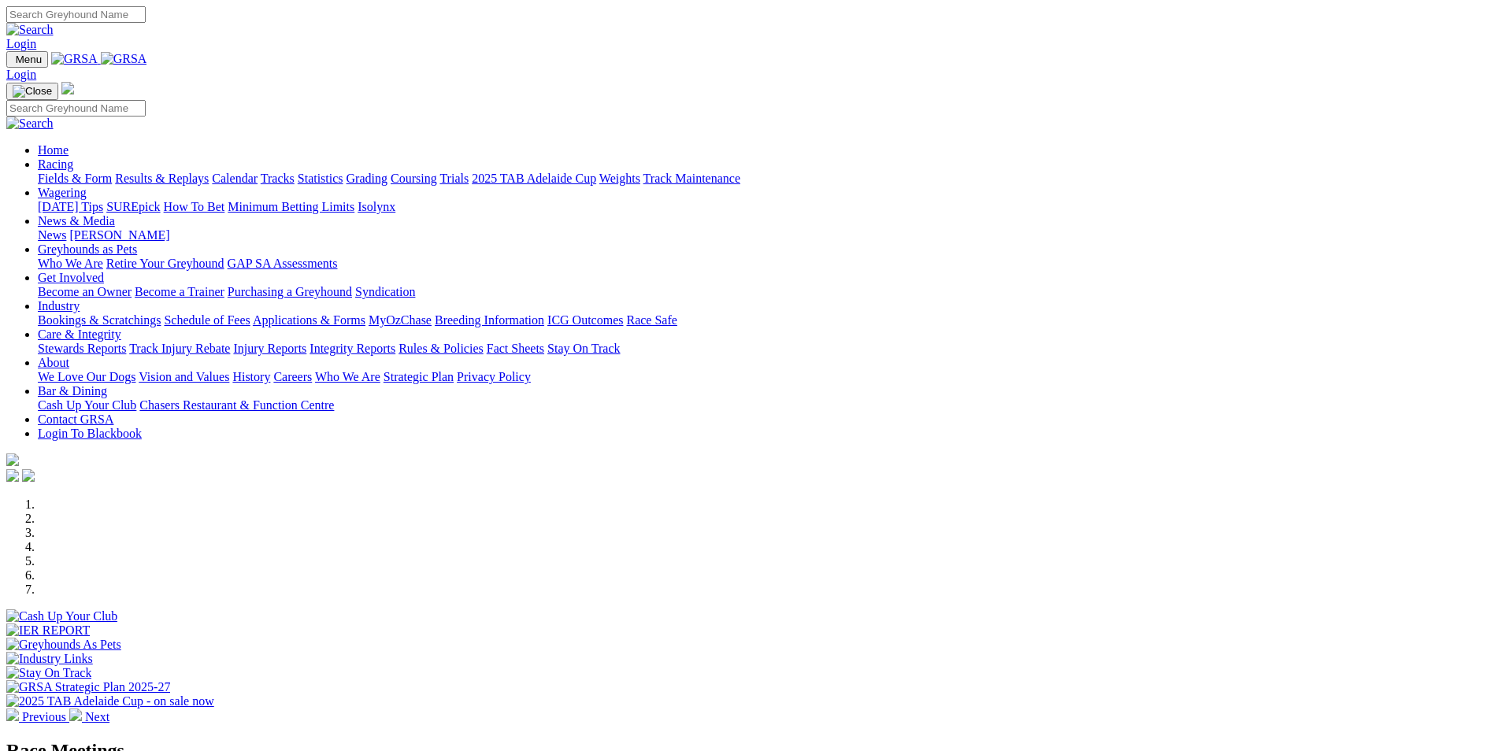
click at [209, 172] on link "Results & Replays" at bounding box center [162, 178] width 94 height 13
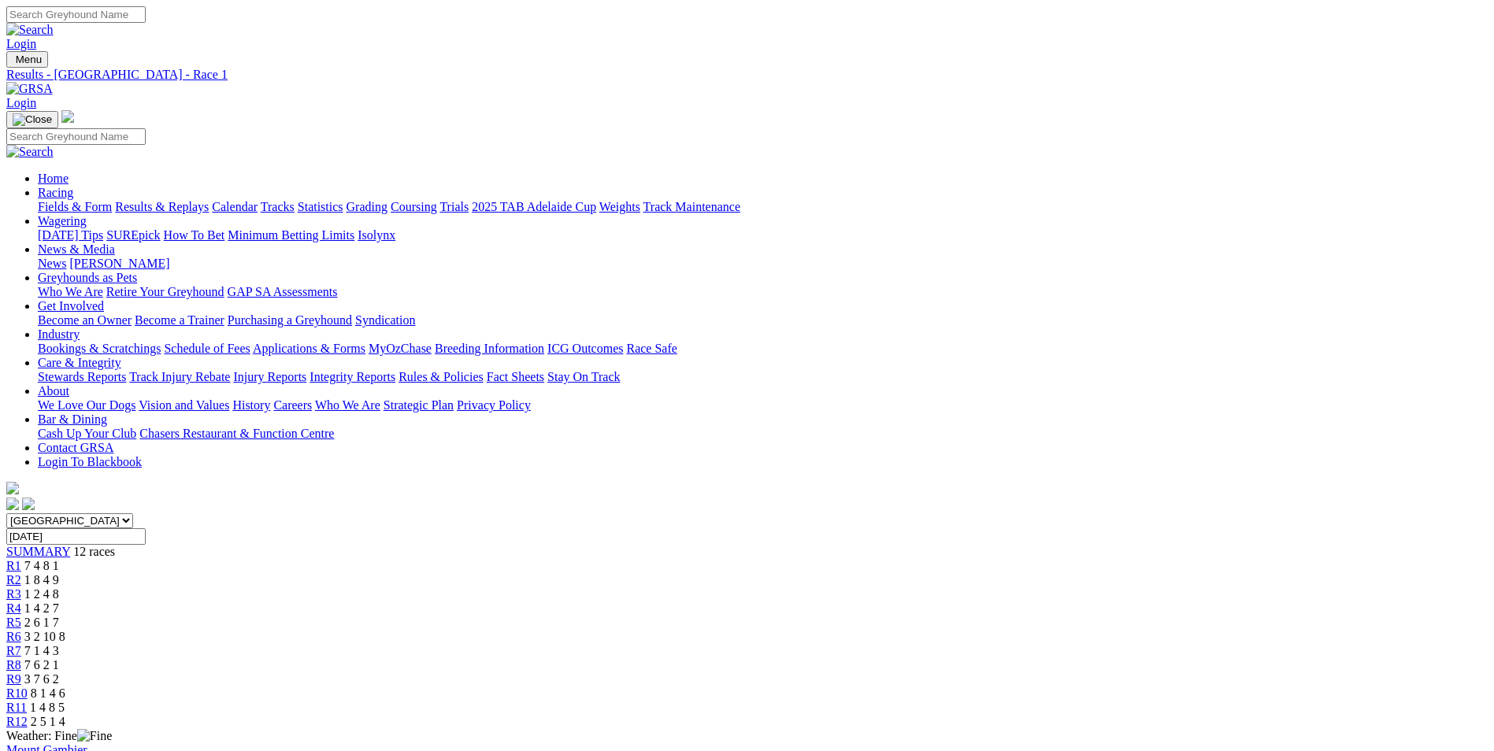
click at [21, 616] on span "R5" at bounding box center [13, 622] width 15 height 13
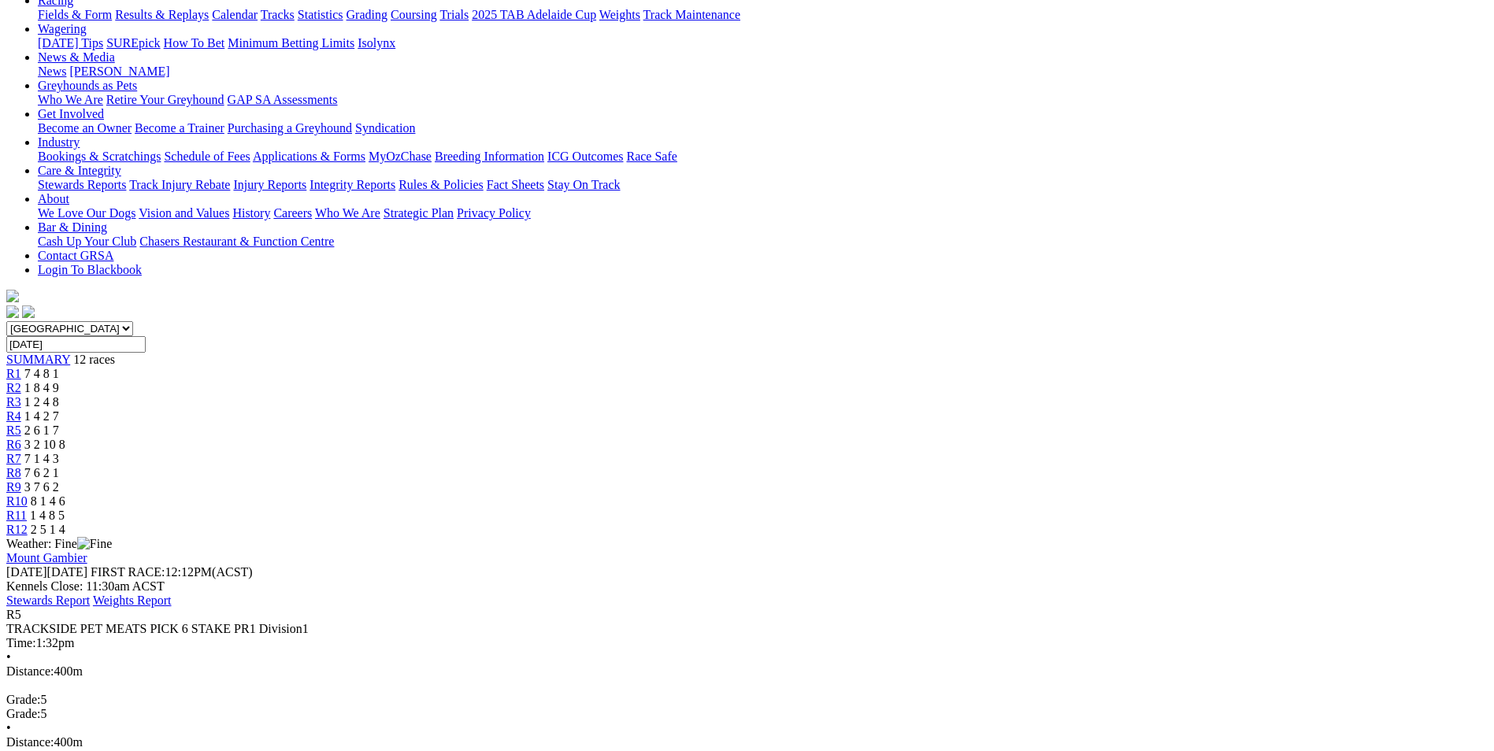
scroll to position [236, 0]
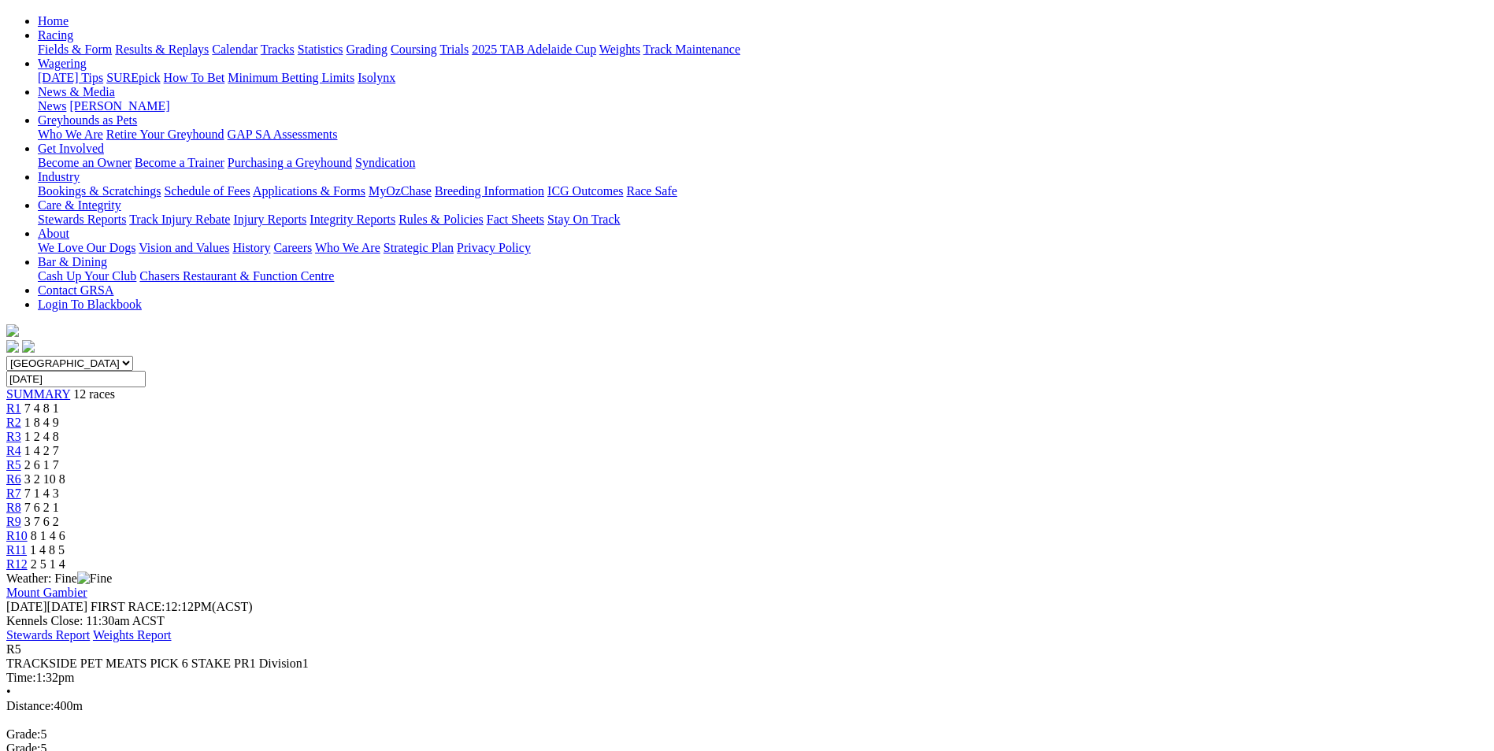
click at [21, 472] on span "R6" at bounding box center [13, 478] width 15 height 13
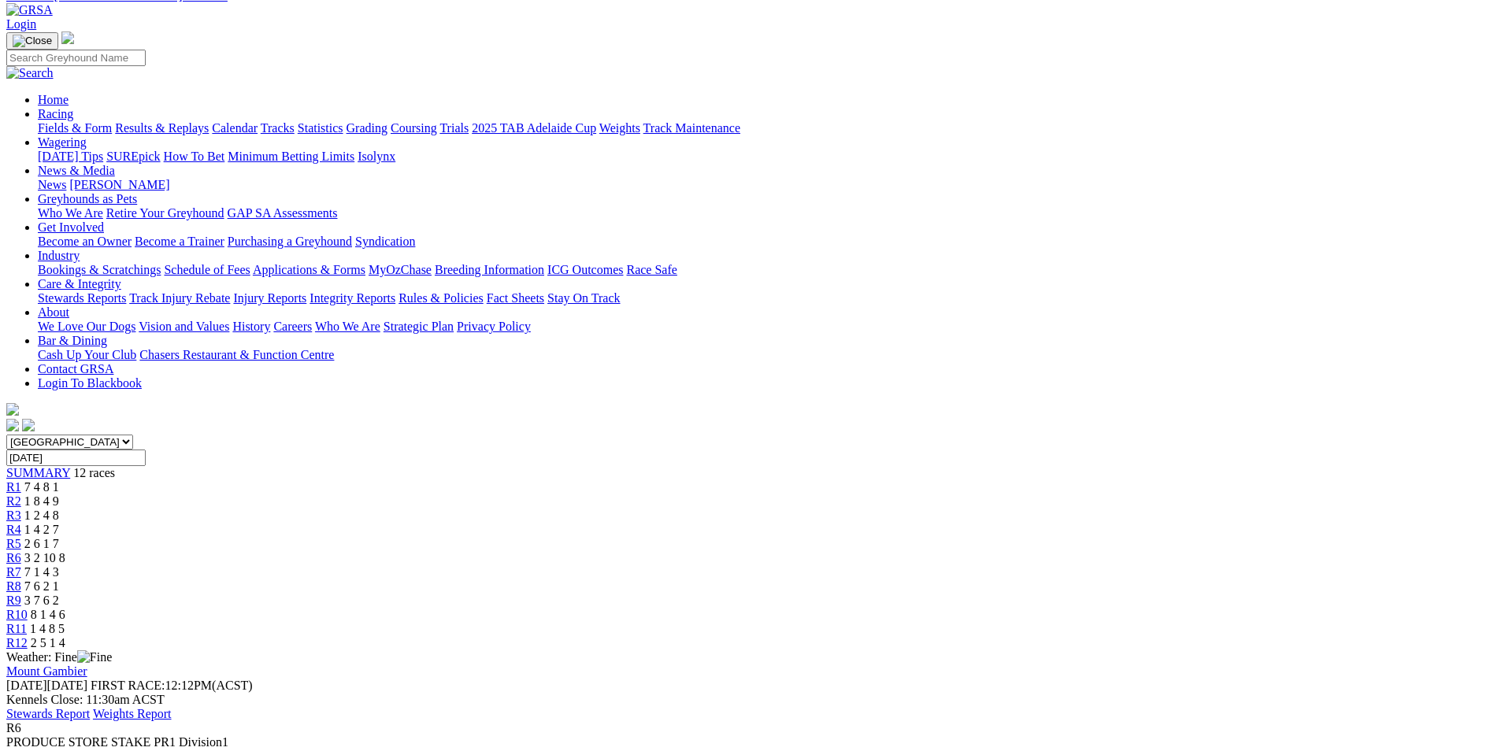
scroll to position [157, 0]
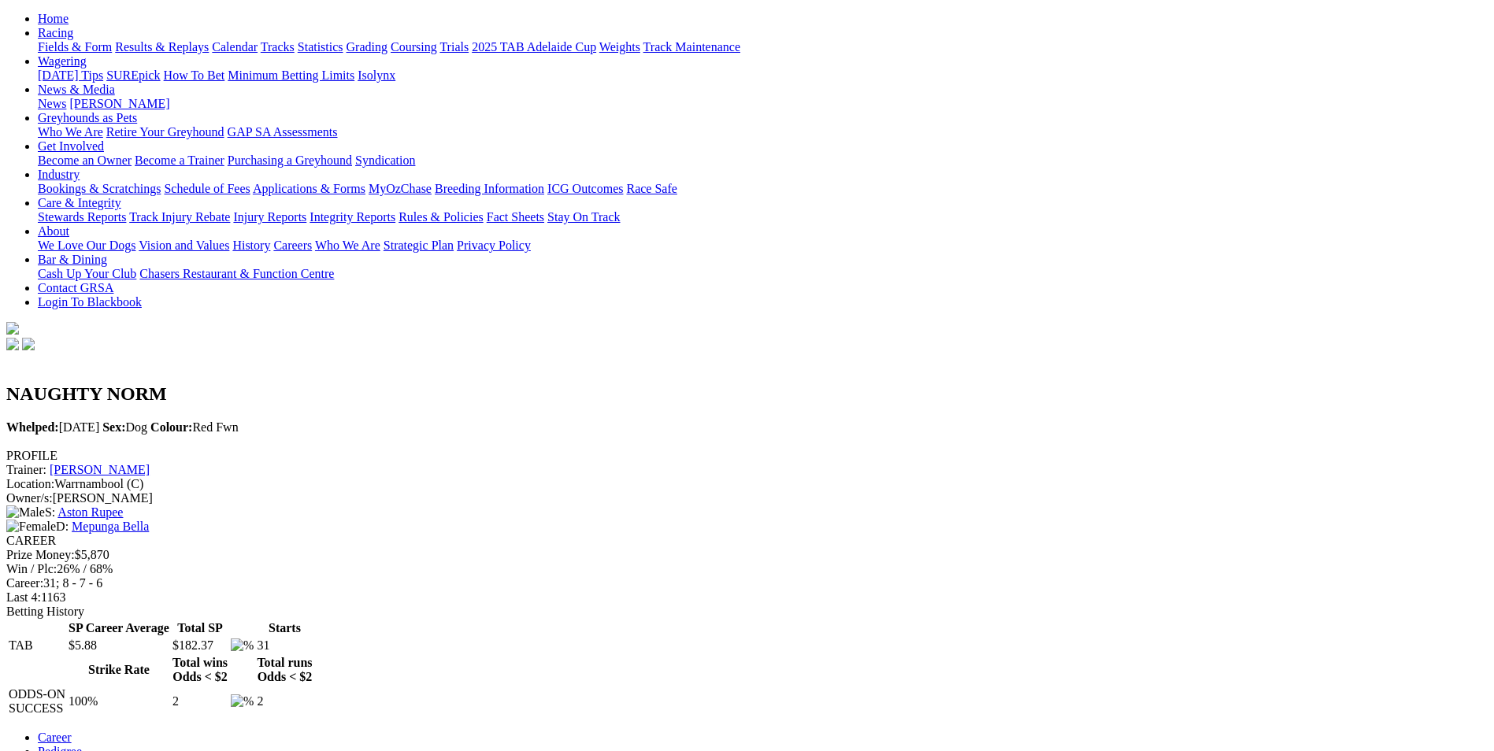
scroll to position [157, 0]
click at [82, 747] on link "Pedigree" at bounding box center [60, 753] width 44 height 13
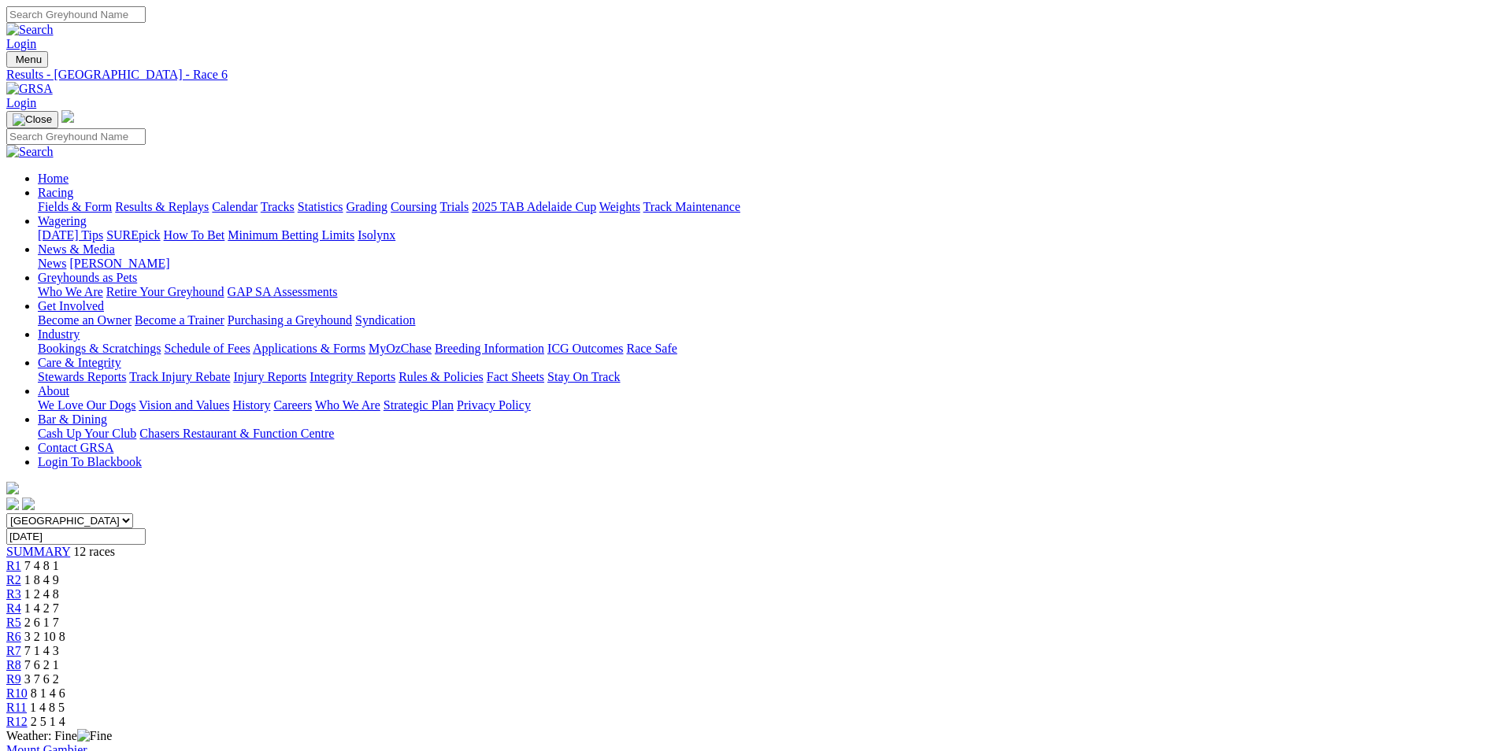
click at [21, 573] on span "R2" at bounding box center [13, 579] width 15 height 13
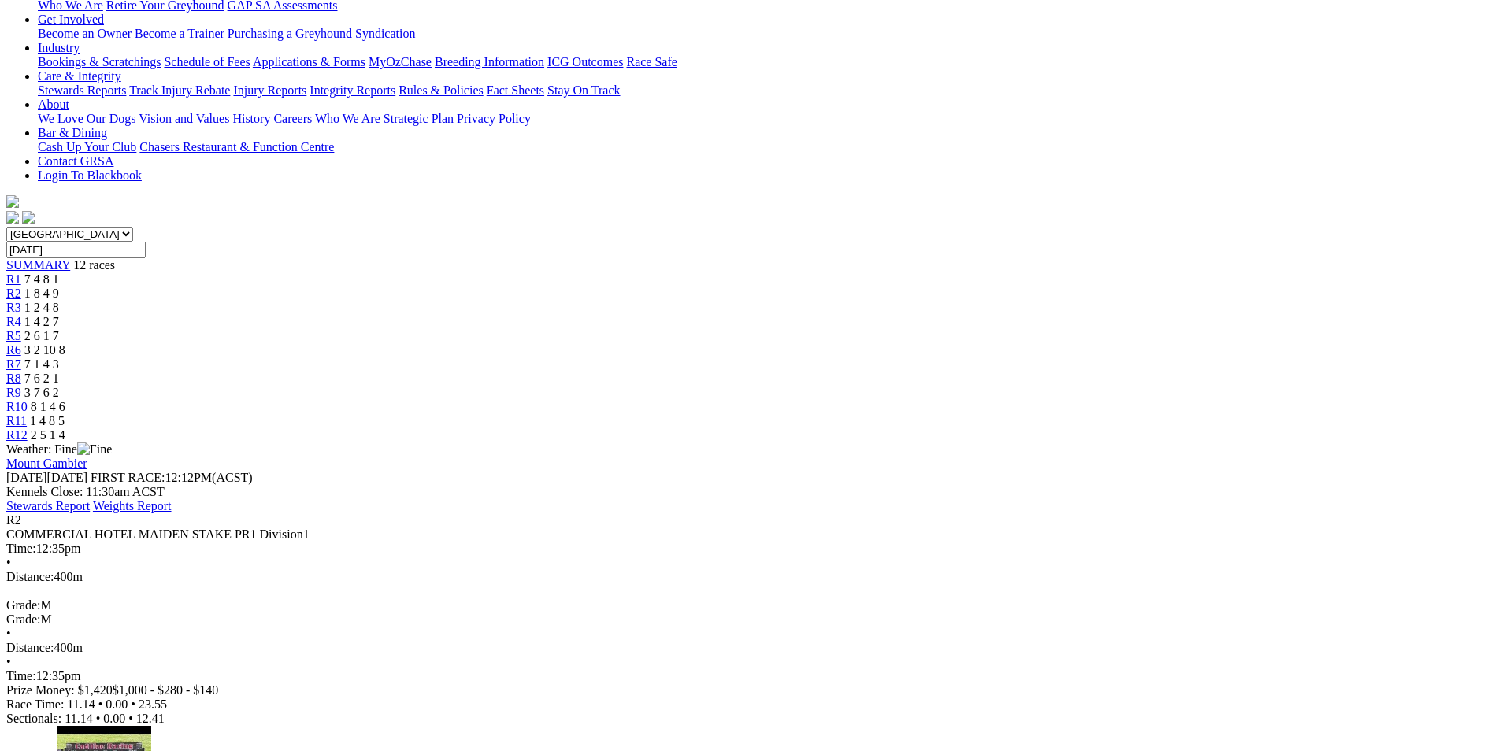
scroll to position [236, 0]
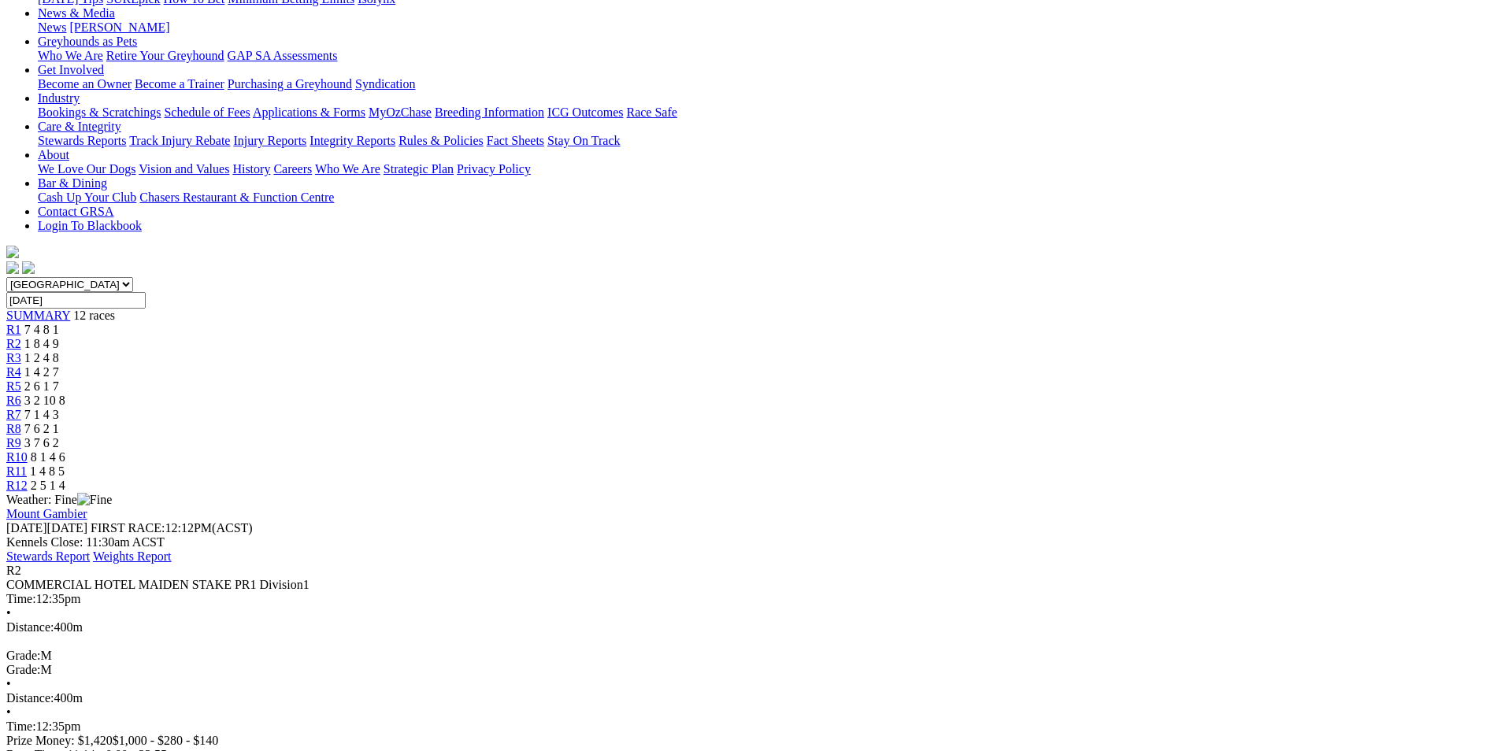
click at [21, 351] on span "R3" at bounding box center [13, 357] width 15 height 13
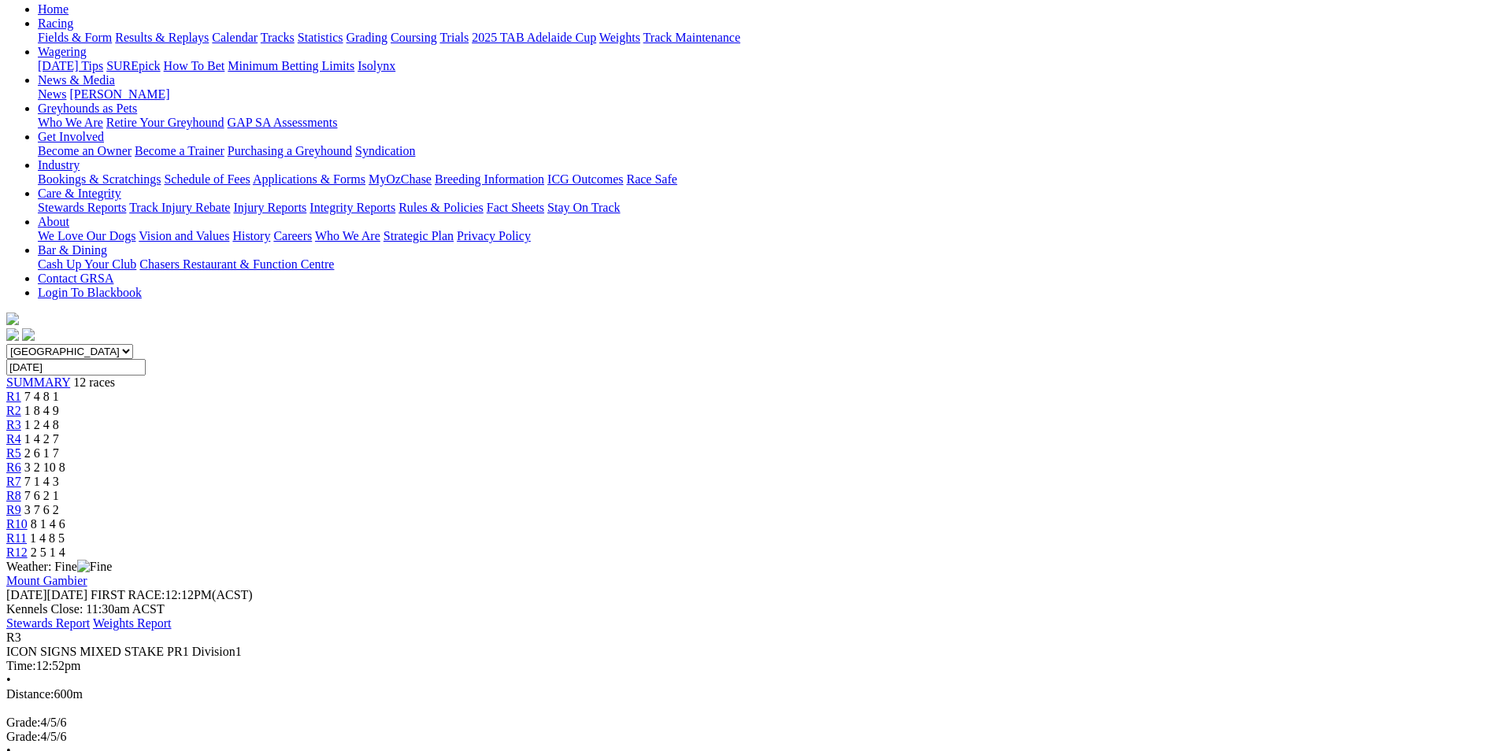
scroll to position [157, 0]
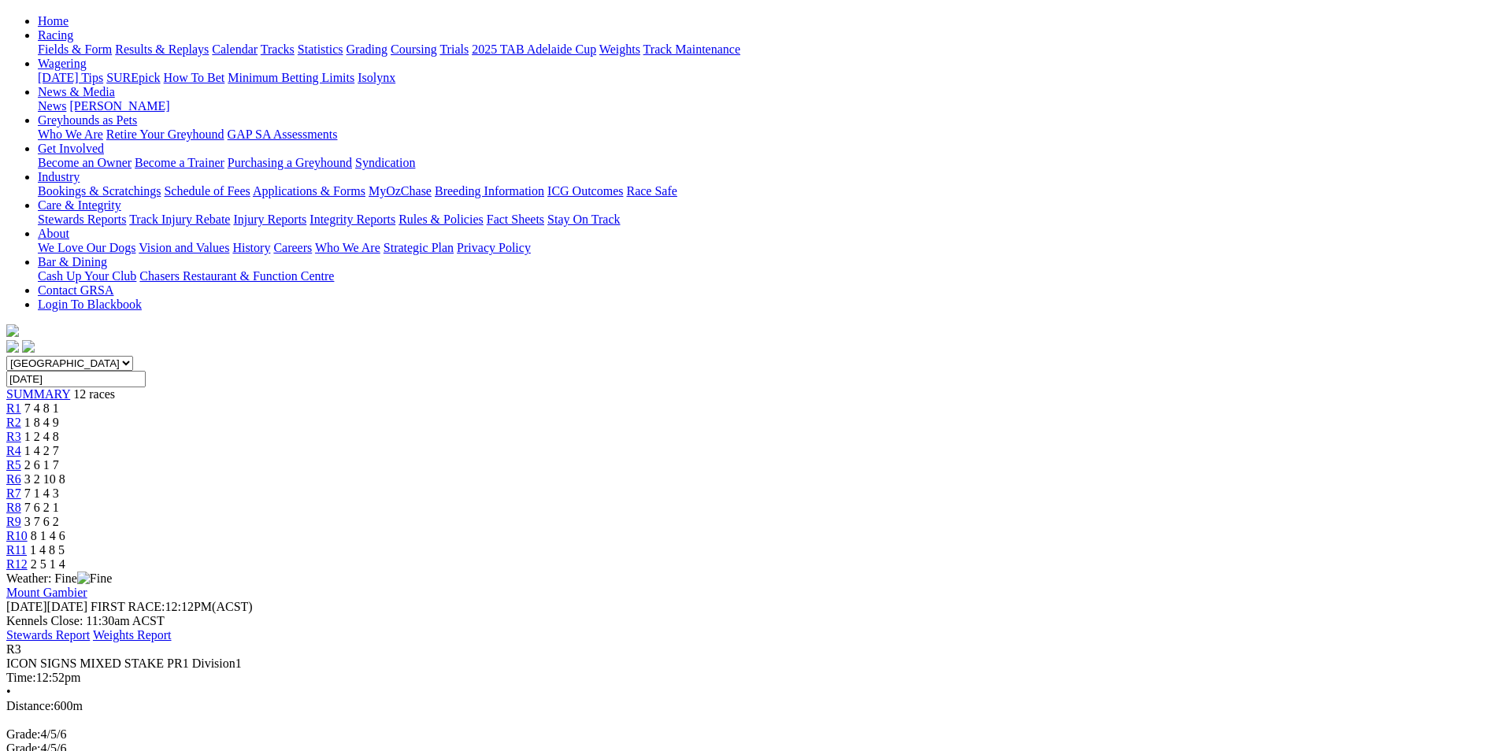
click at [21, 444] on span "R4" at bounding box center [13, 450] width 15 height 13
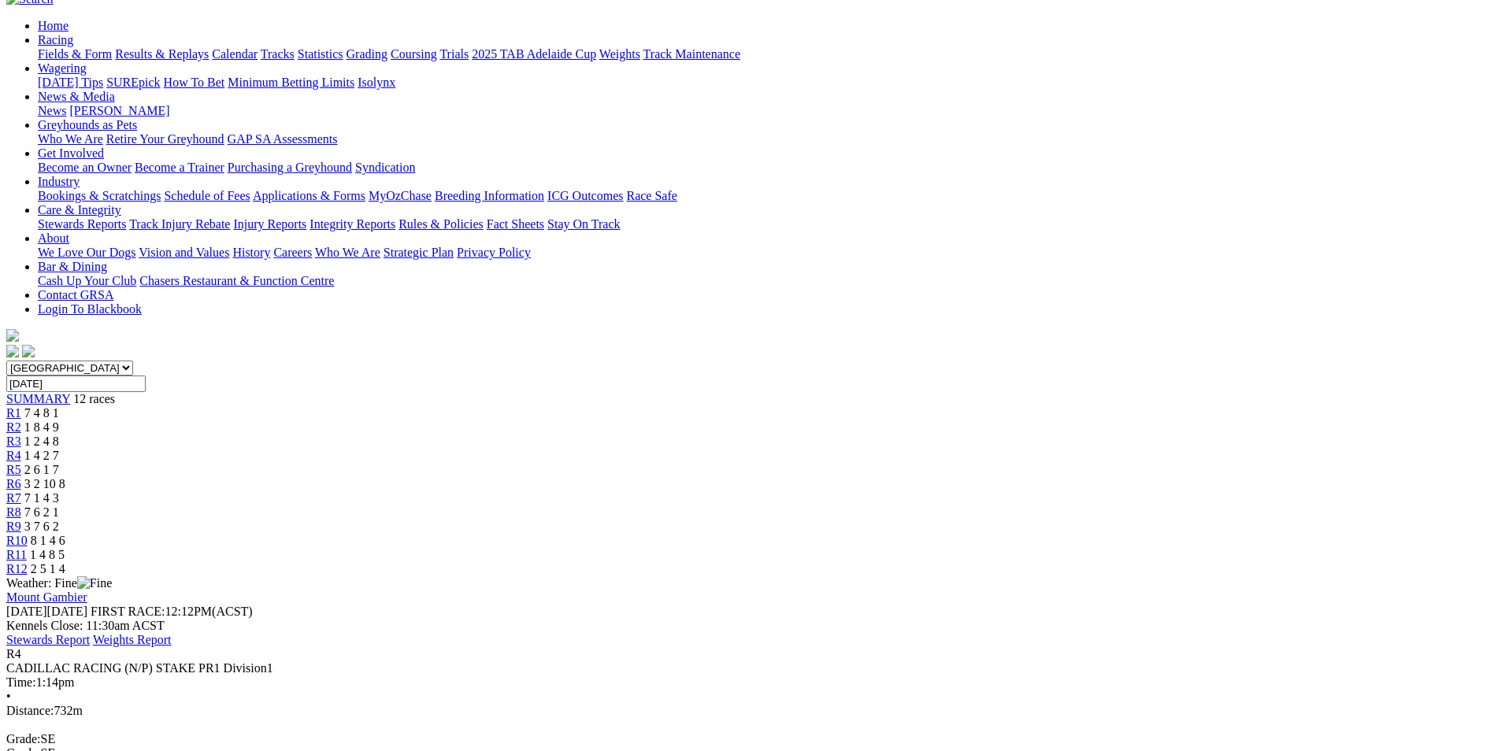
scroll to position [157, 0]
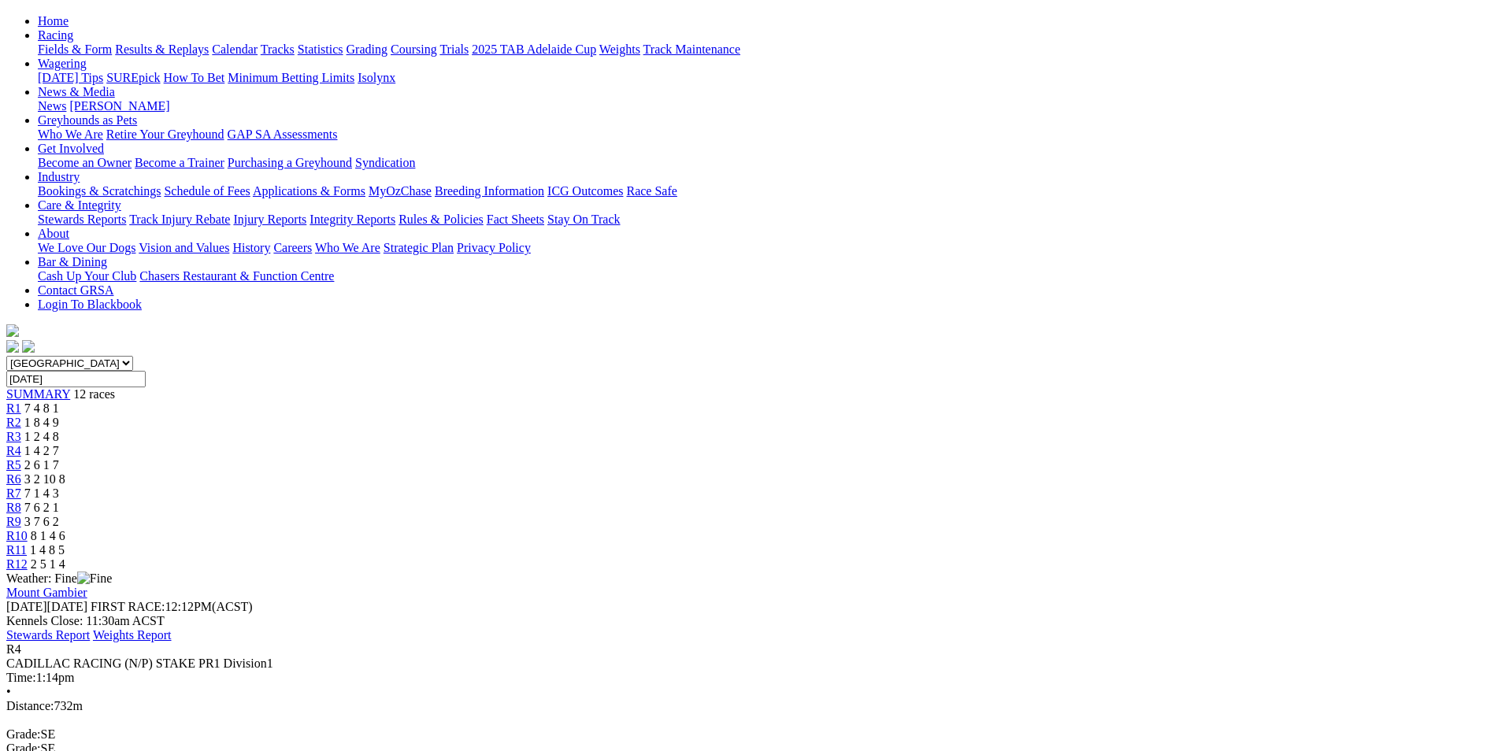
click at [763, 472] on div "R6 3 2 10 8" at bounding box center [746, 479] width 1481 height 14
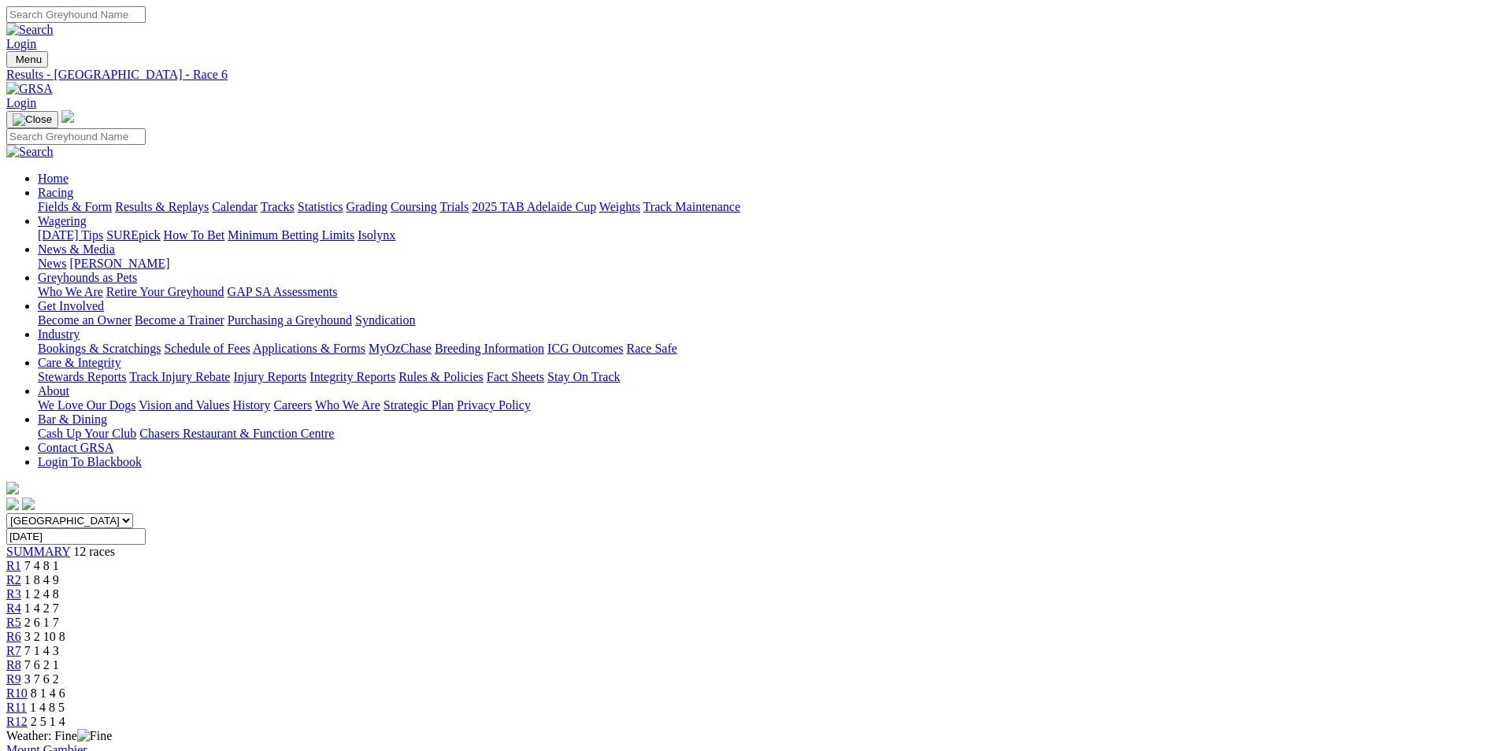
click at [21, 644] on span "R7" at bounding box center [13, 650] width 15 height 13
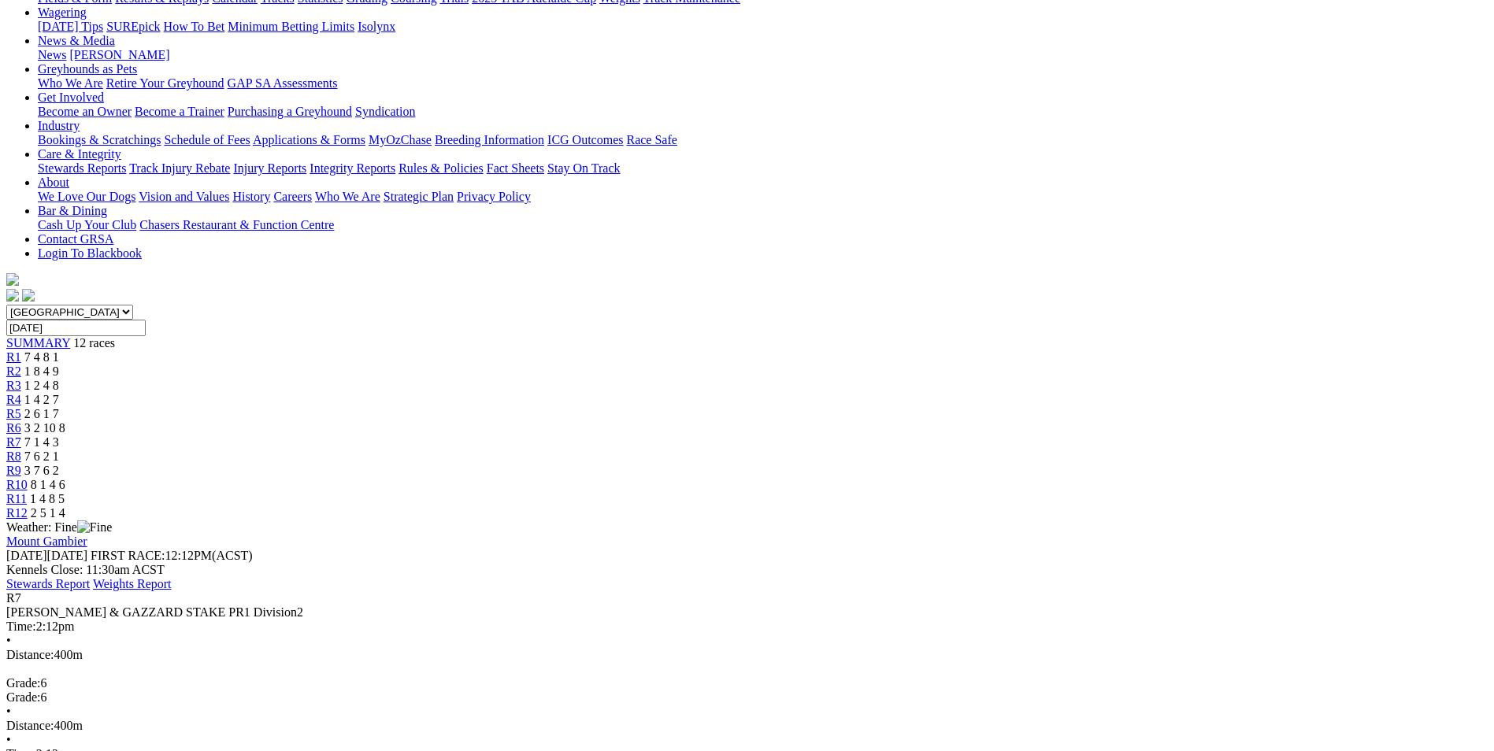
scroll to position [236, 0]
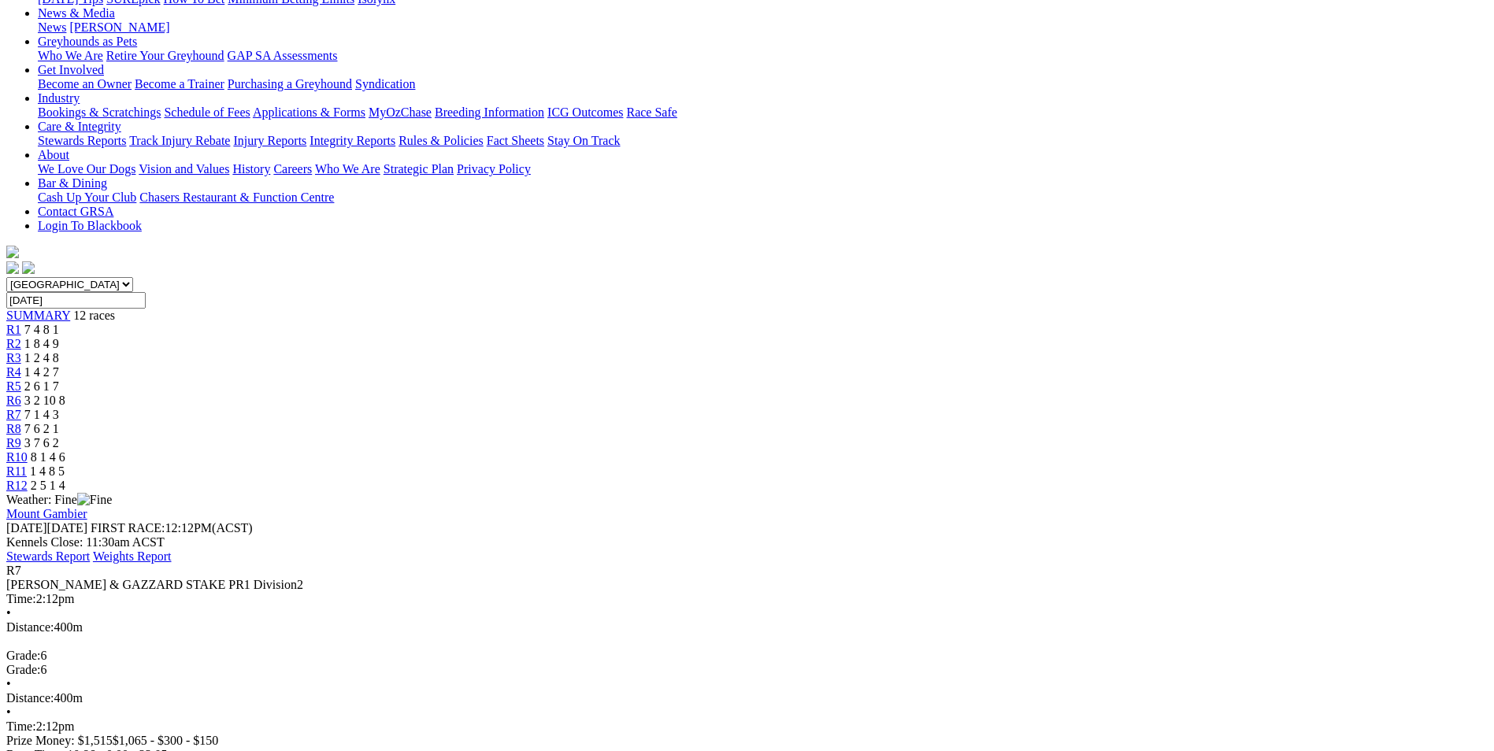
click at [21, 422] on span "R8" at bounding box center [13, 428] width 15 height 13
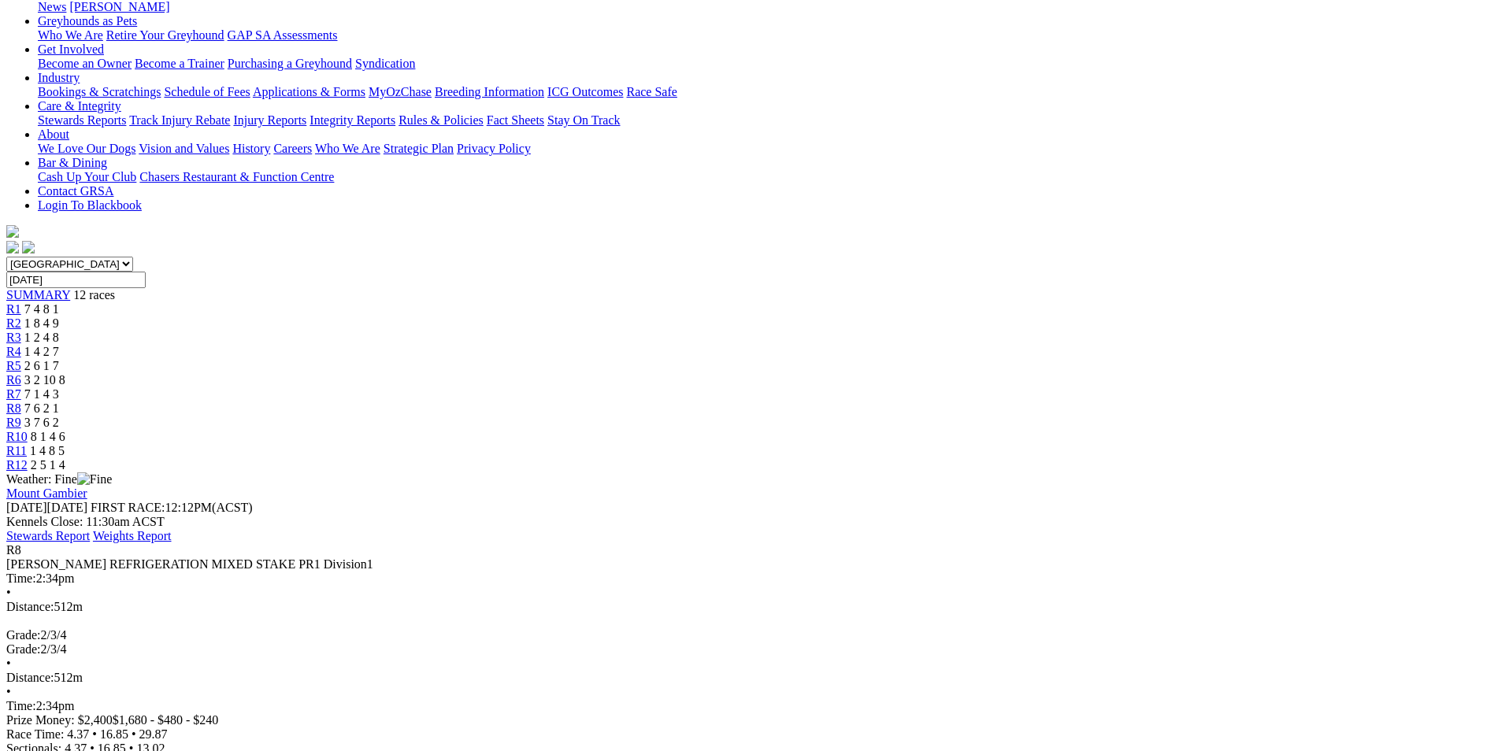
scroll to position [157, 0]
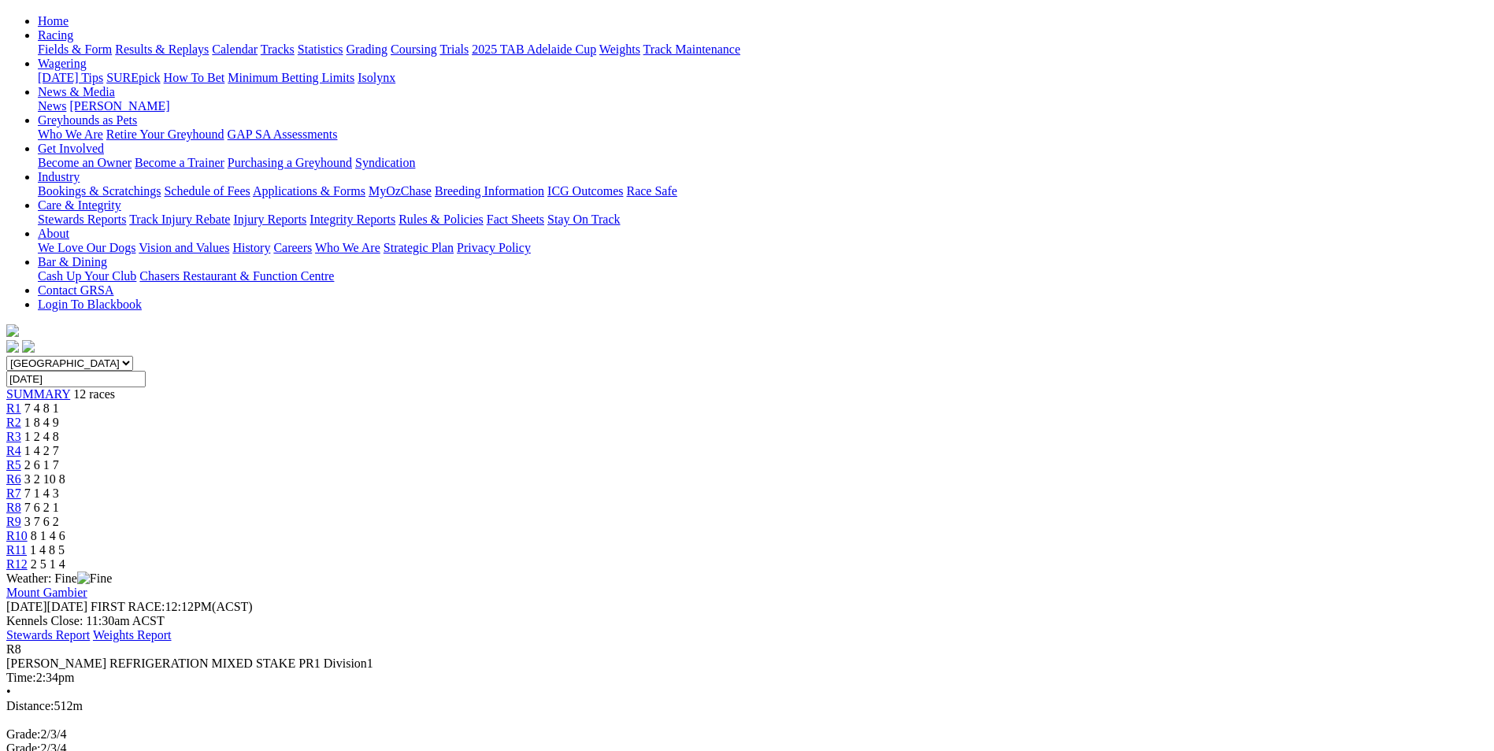
click at [21, 402] on span "R1" at bounding box center [13, 408] width 15 height 13
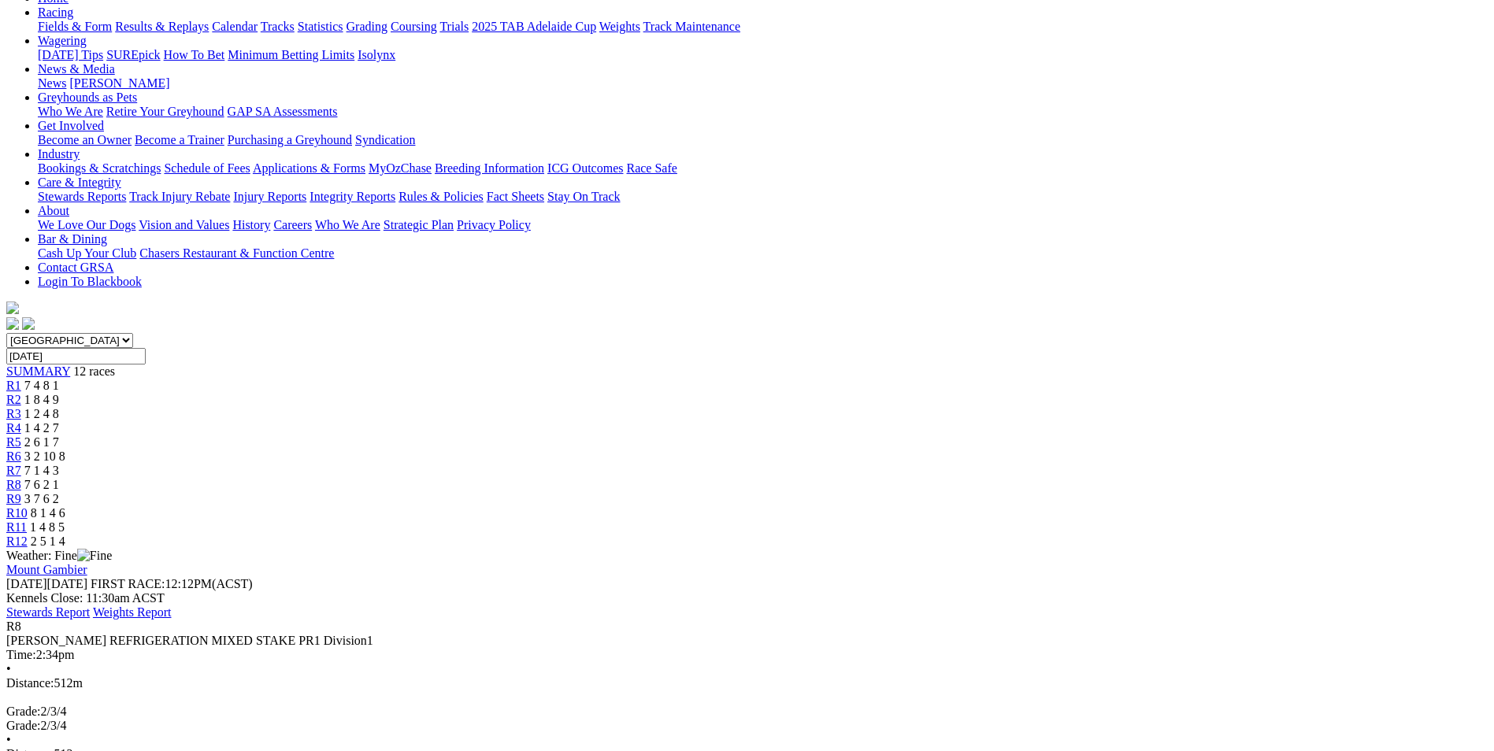
scroll to position [157, 0]
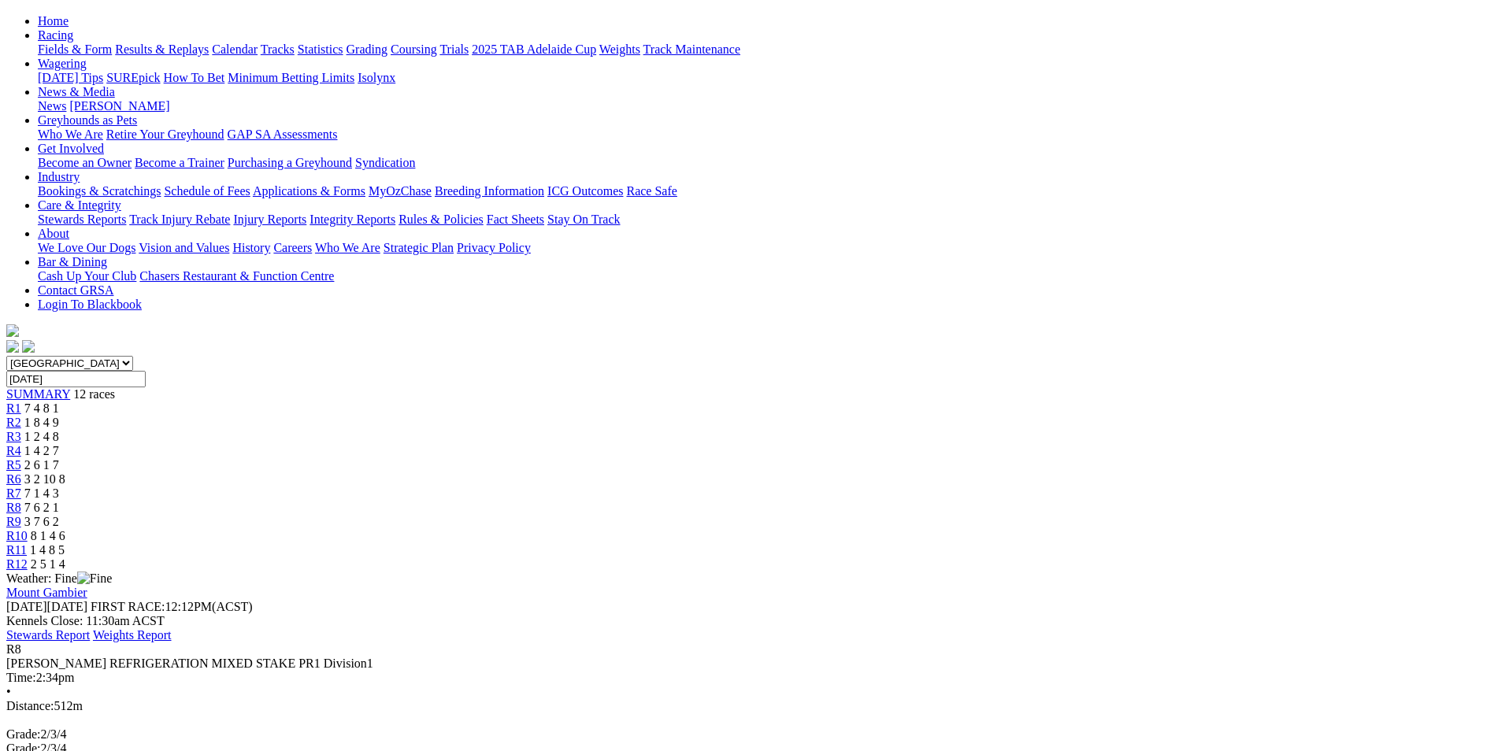
click at [21, 402] on span "R1" at bounding box center [13, 408] width 15 height 13
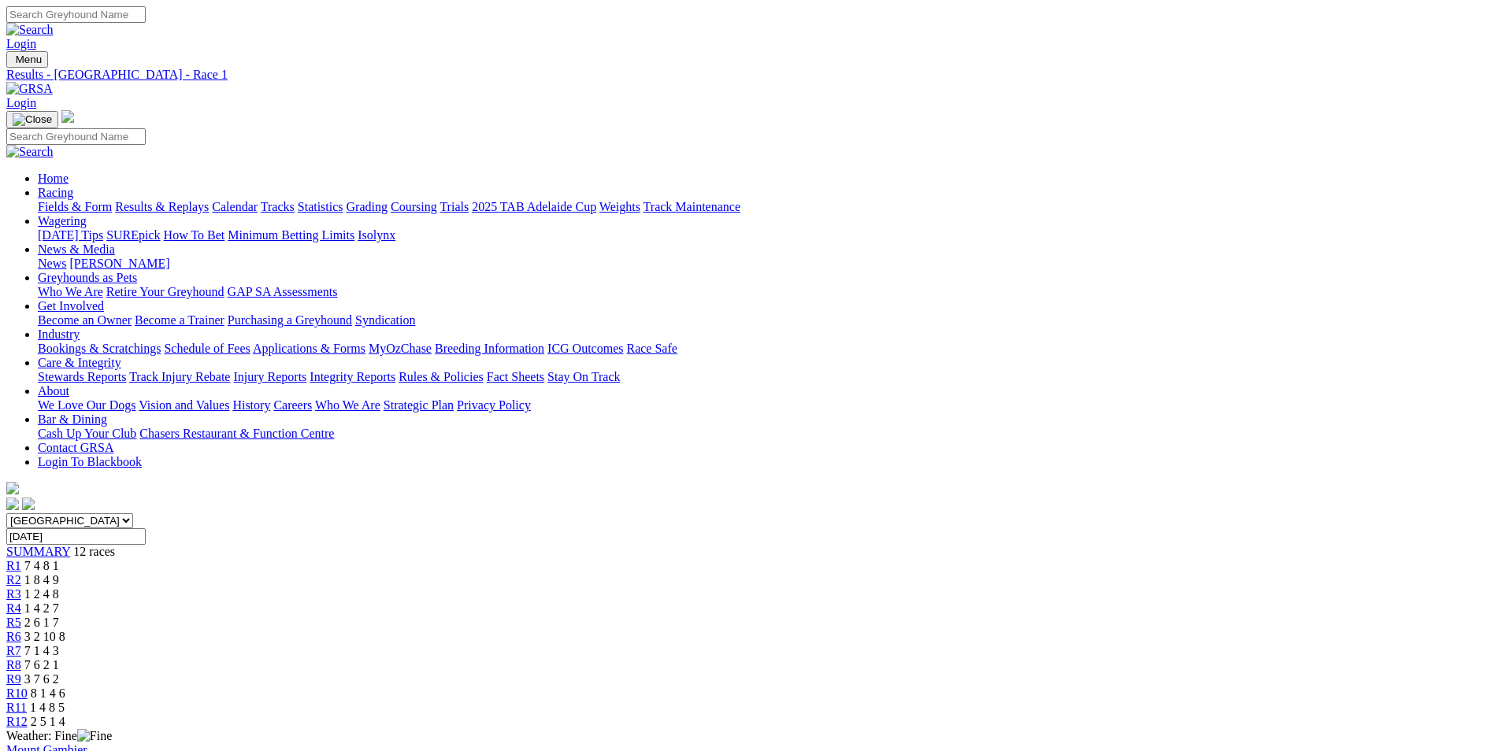
click at [21, 616] on span "R5" at bounding box center [13, 622] width 15 height 13
click at [21, 630] on span "R6" at bounding box center [13, 636] width 15 height 13
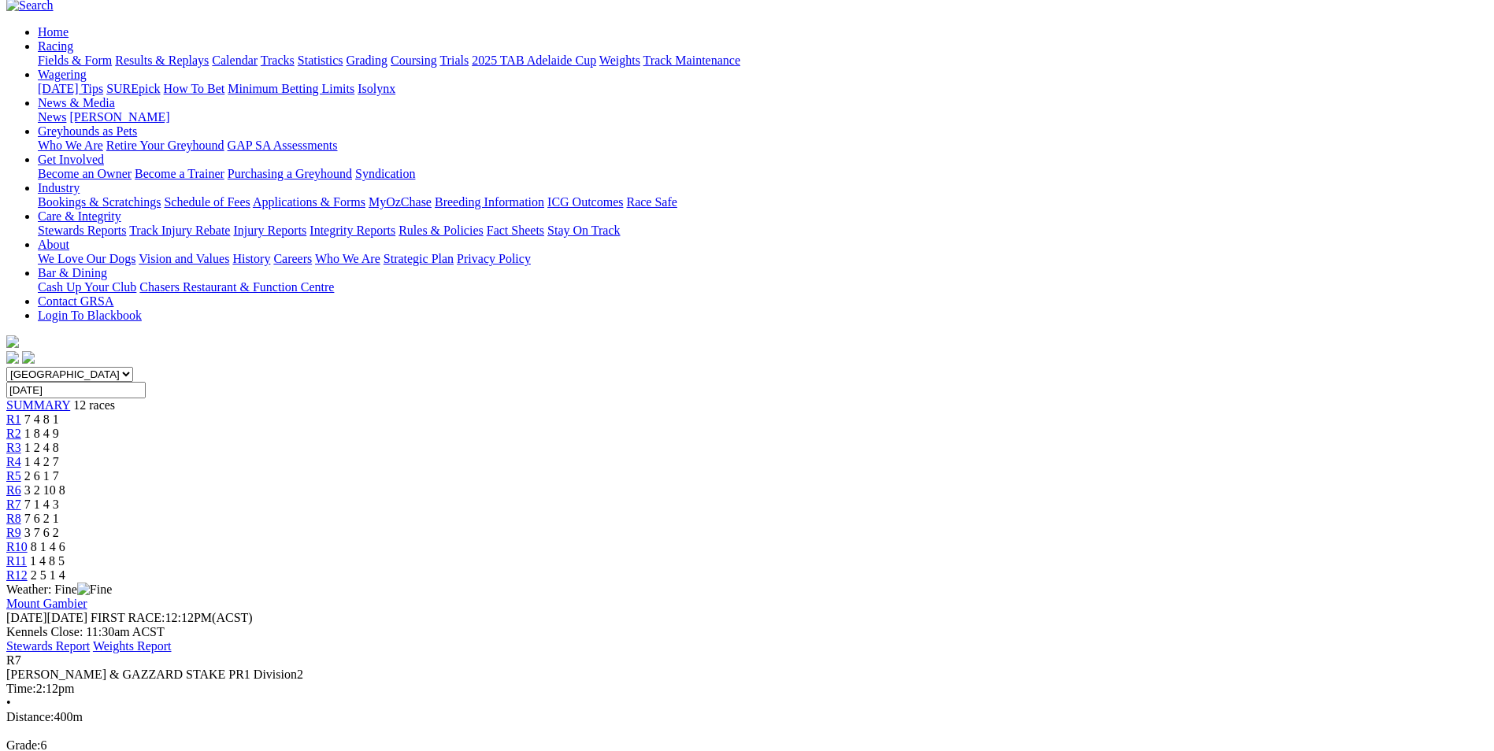
scroll to position [157, 0]
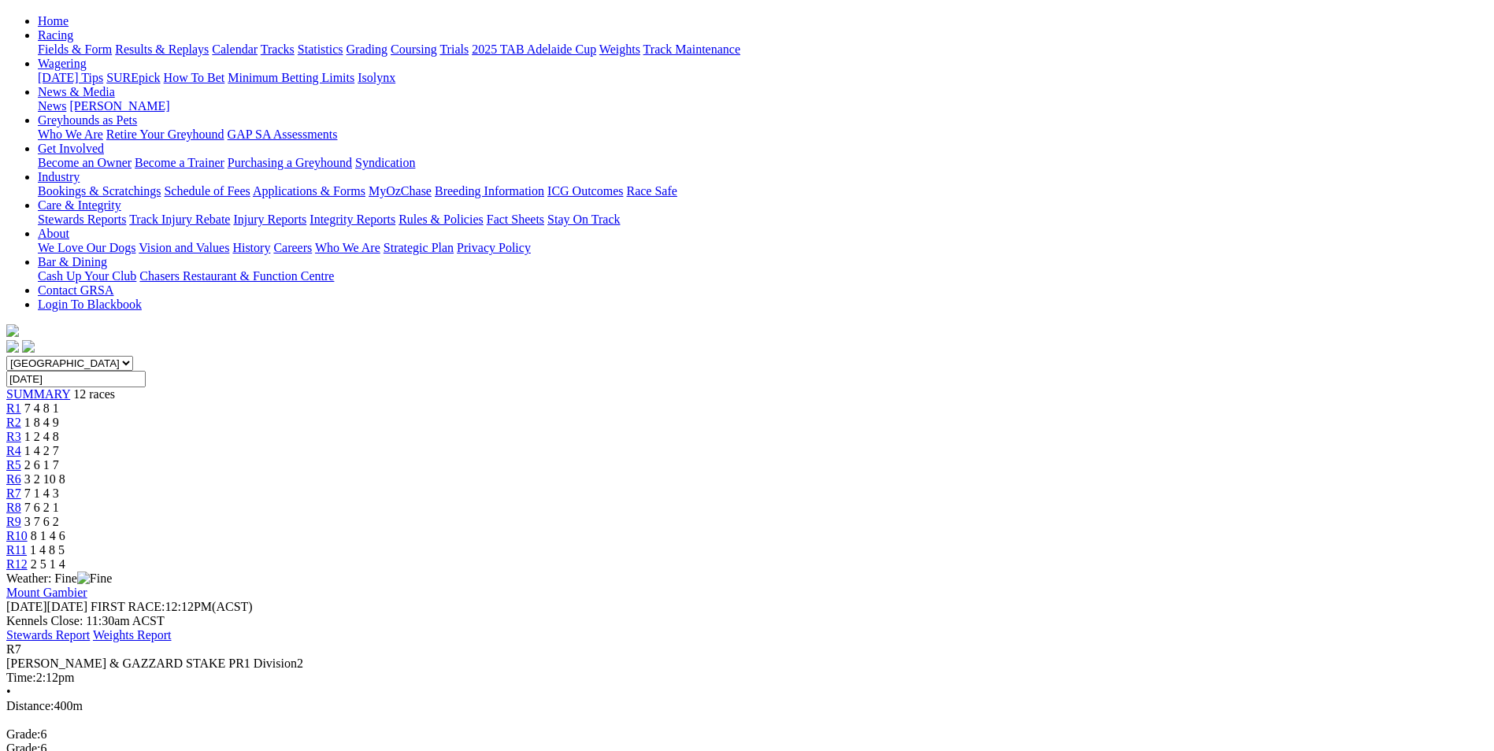
click at [21, 501] on span "R8" at bounding box center [13, 507] width 15 height 13
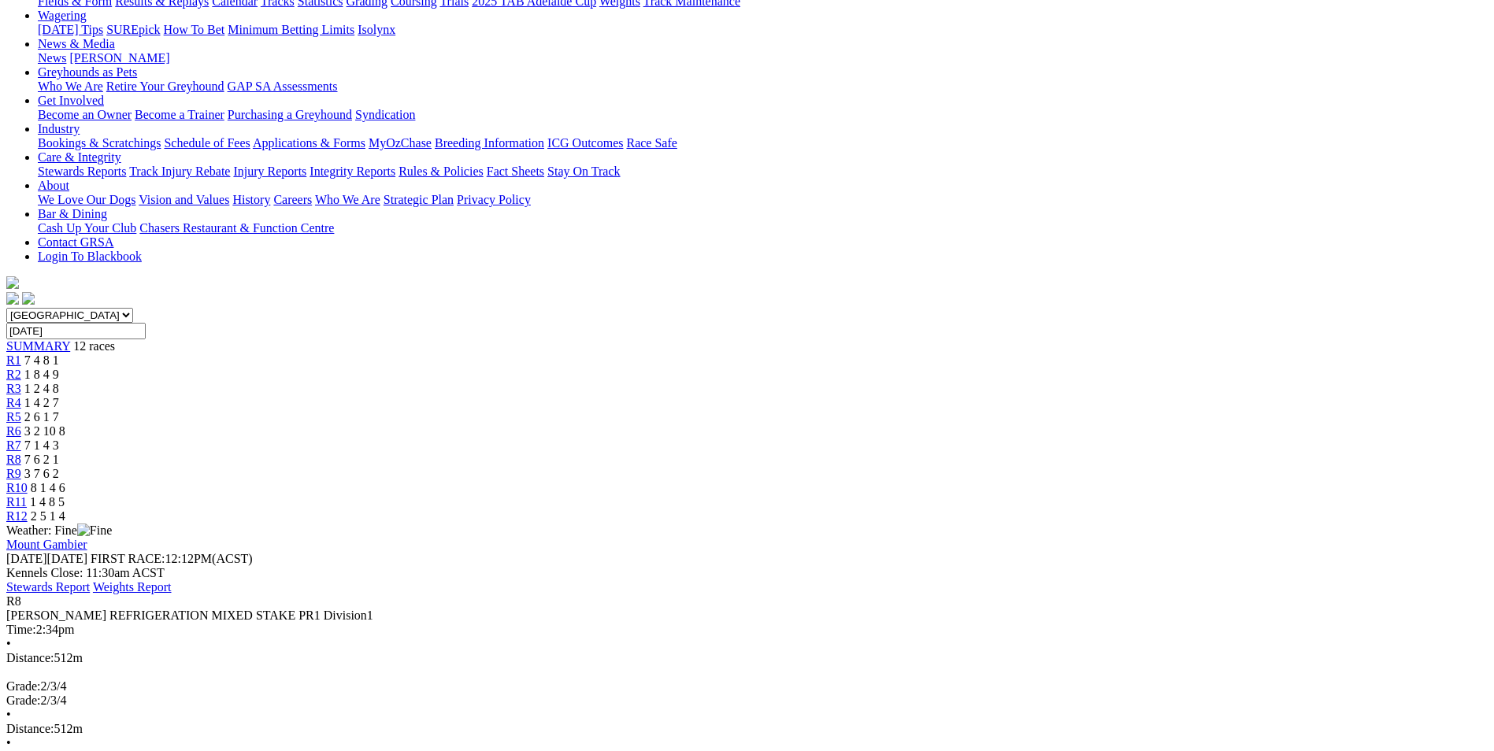
scroll to position [236, 0]
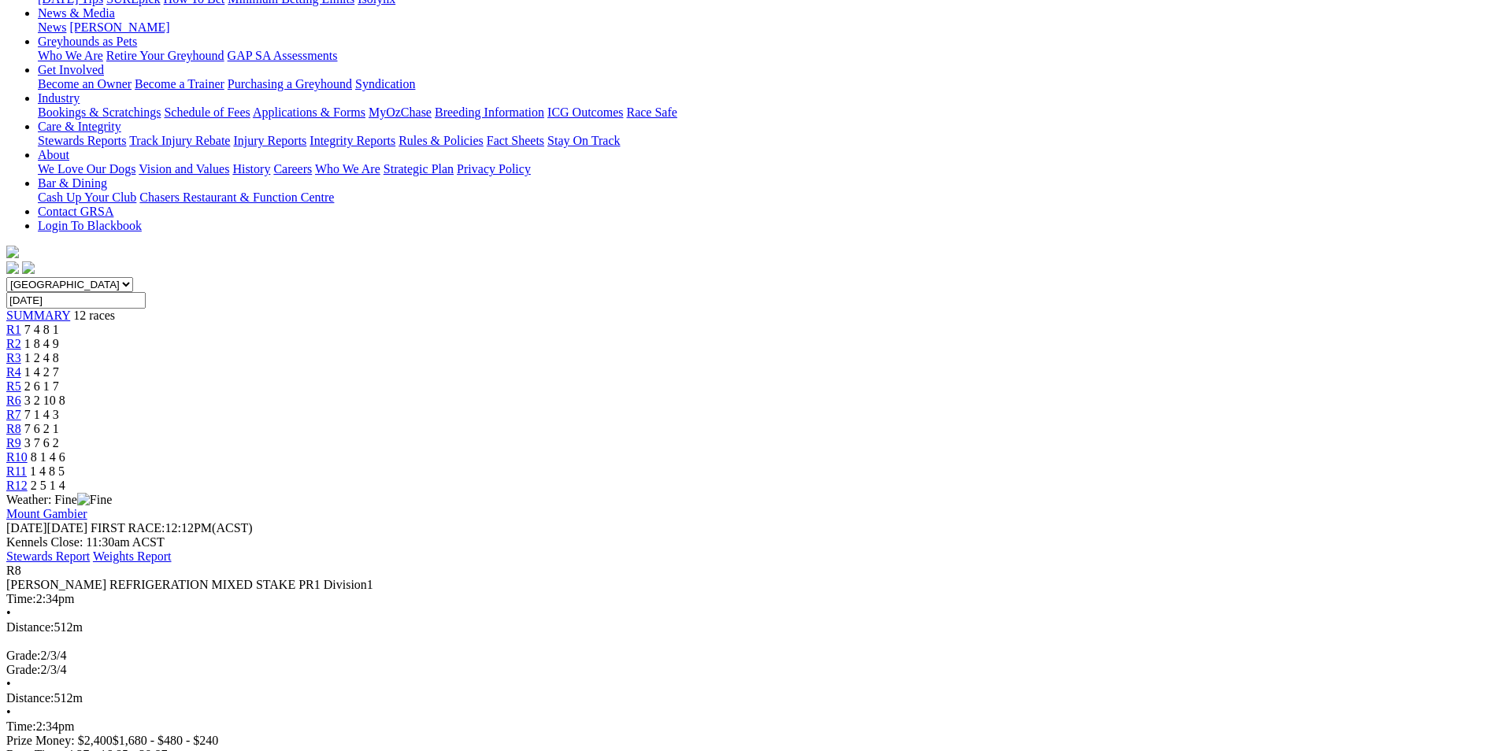
click at [21, 436] on span "R9" at bounding box center [13, 442] width 15 height 13
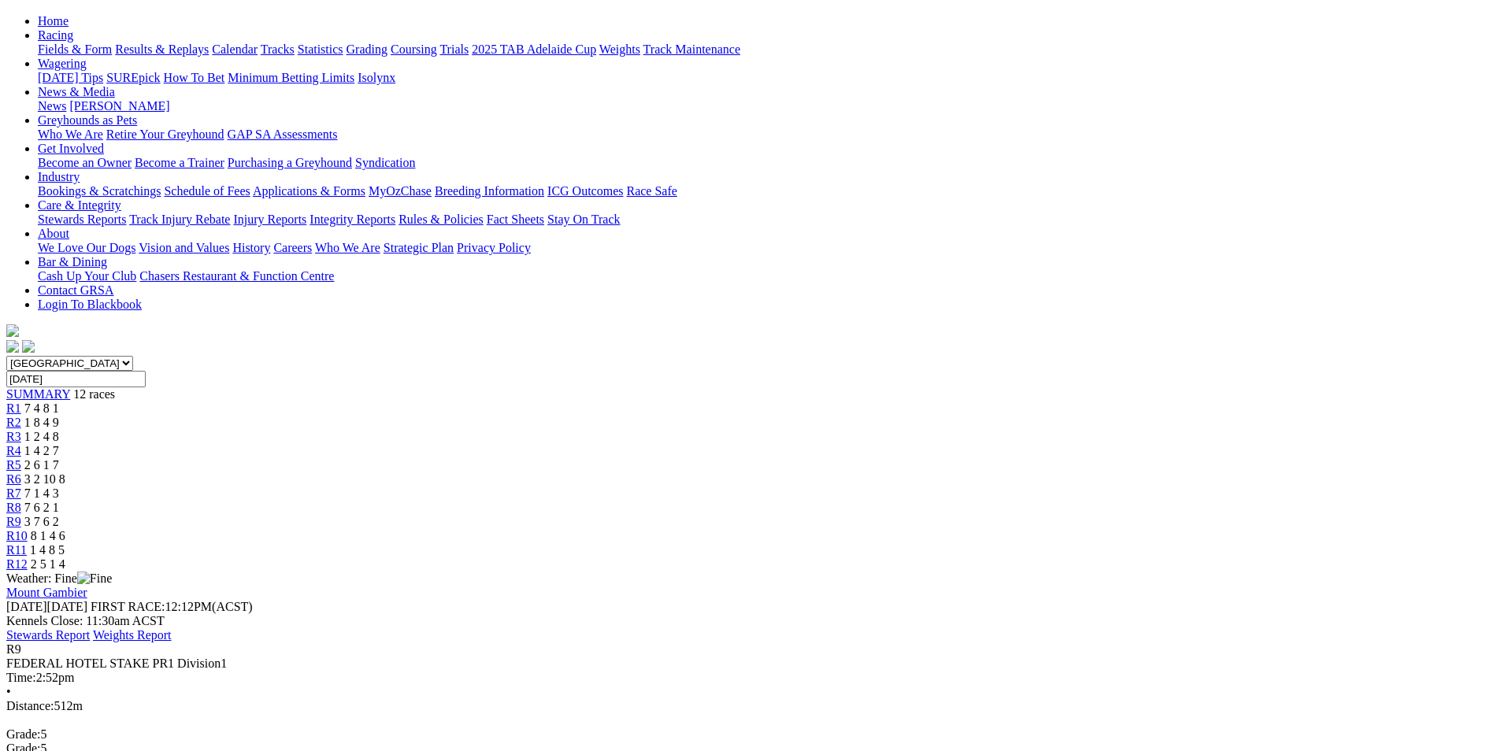
scroll to position [236, 0]
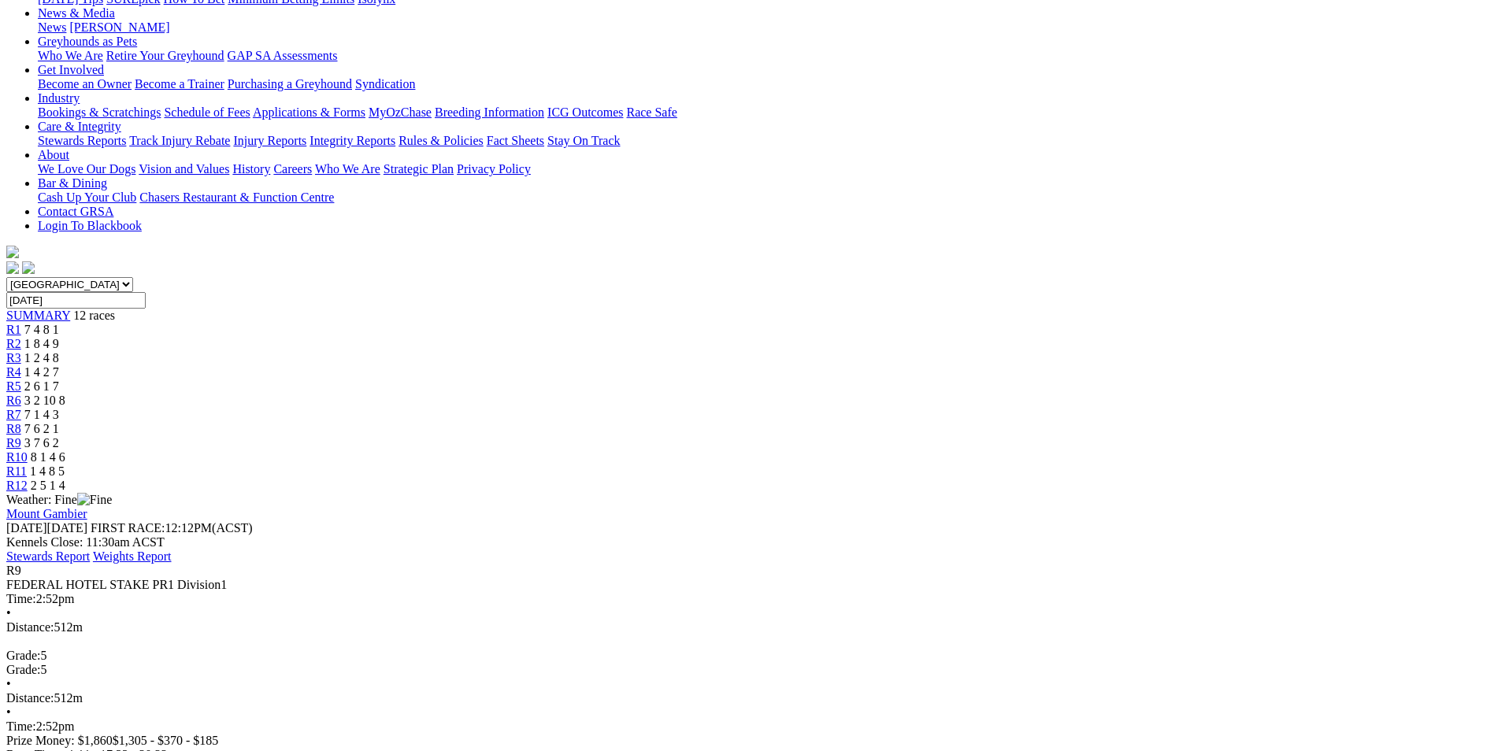
click at [1060, 450] on div "R10 8 1 4 6" at bounding box center [746, 457] width 1481 height 14
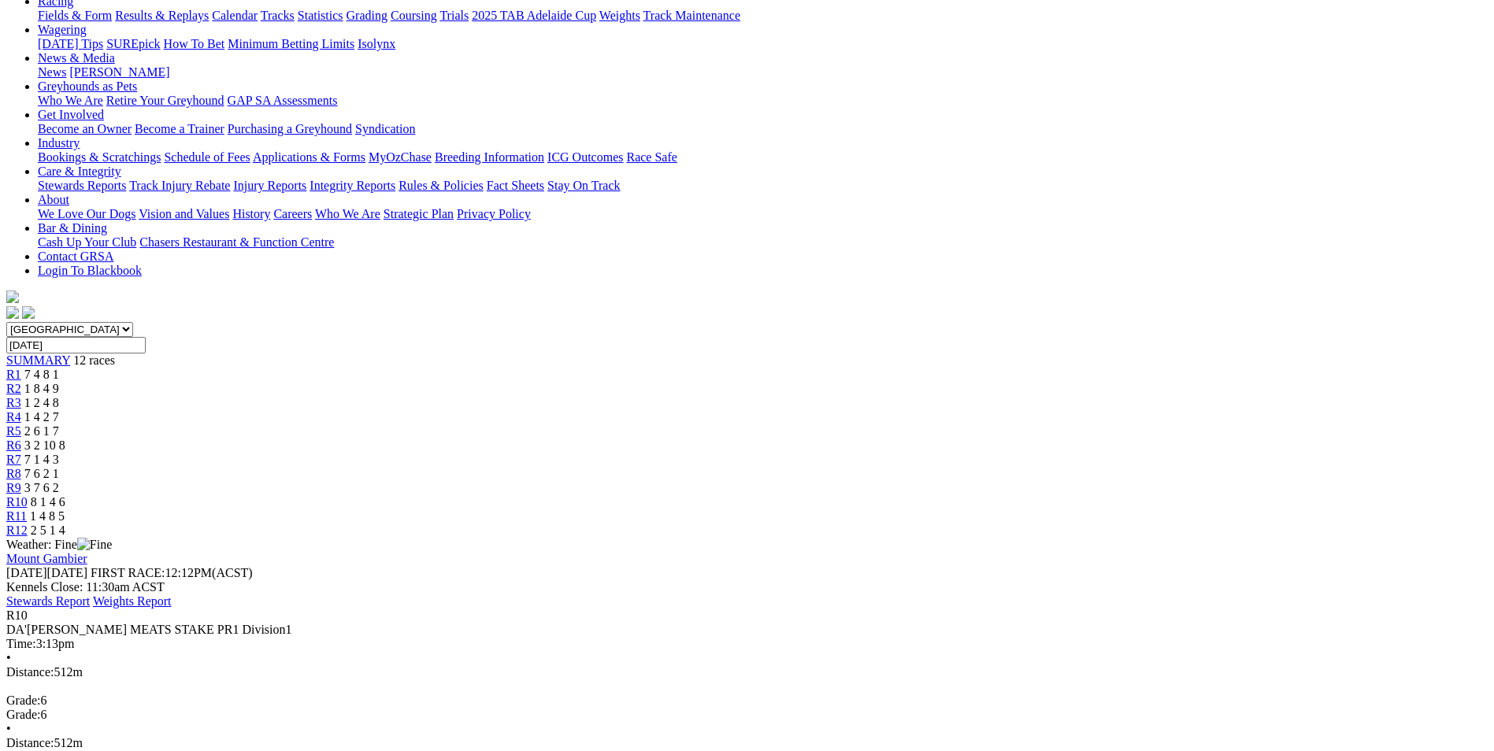
scroll to position [195, 0]
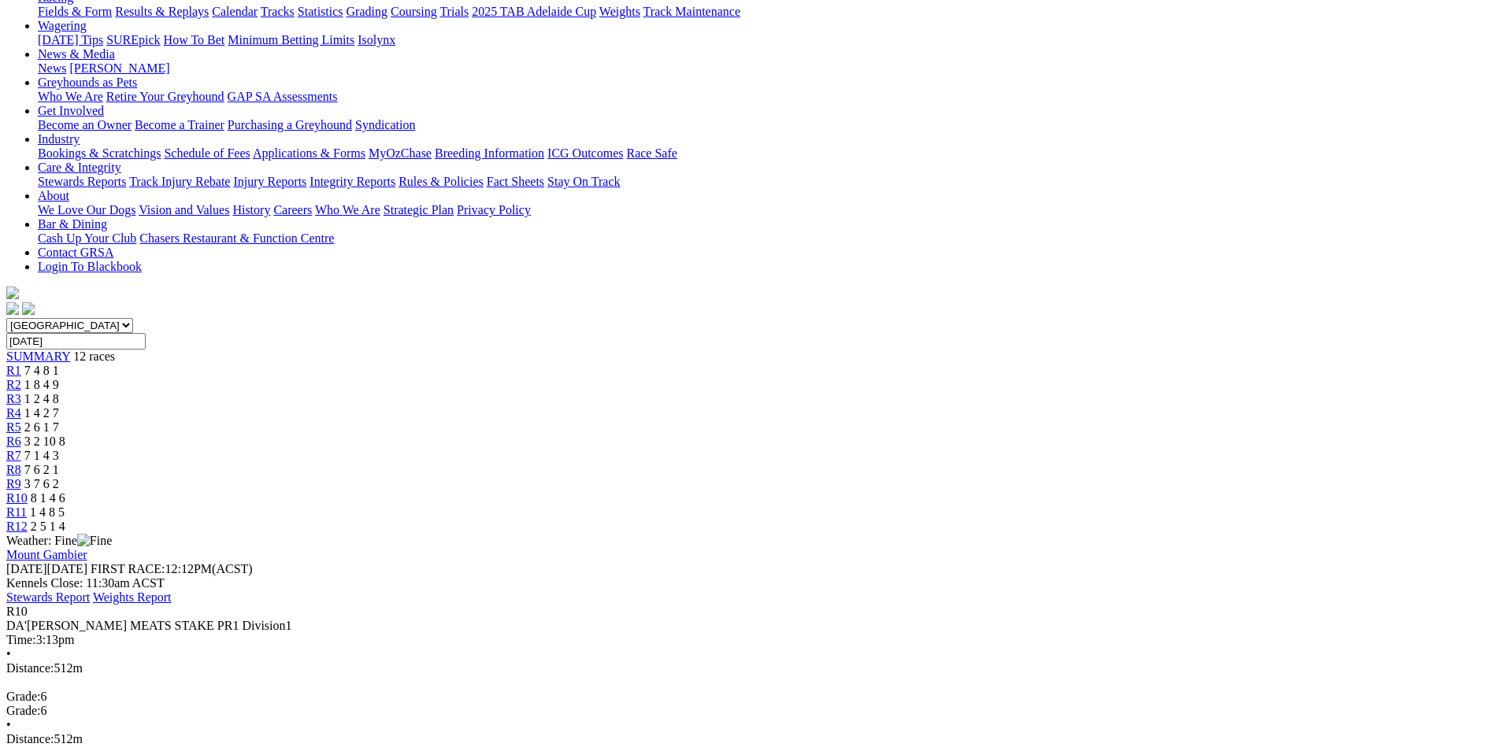
click at [27, 506] on span "R11" at bounding box center [16, 512] width 20 height 13
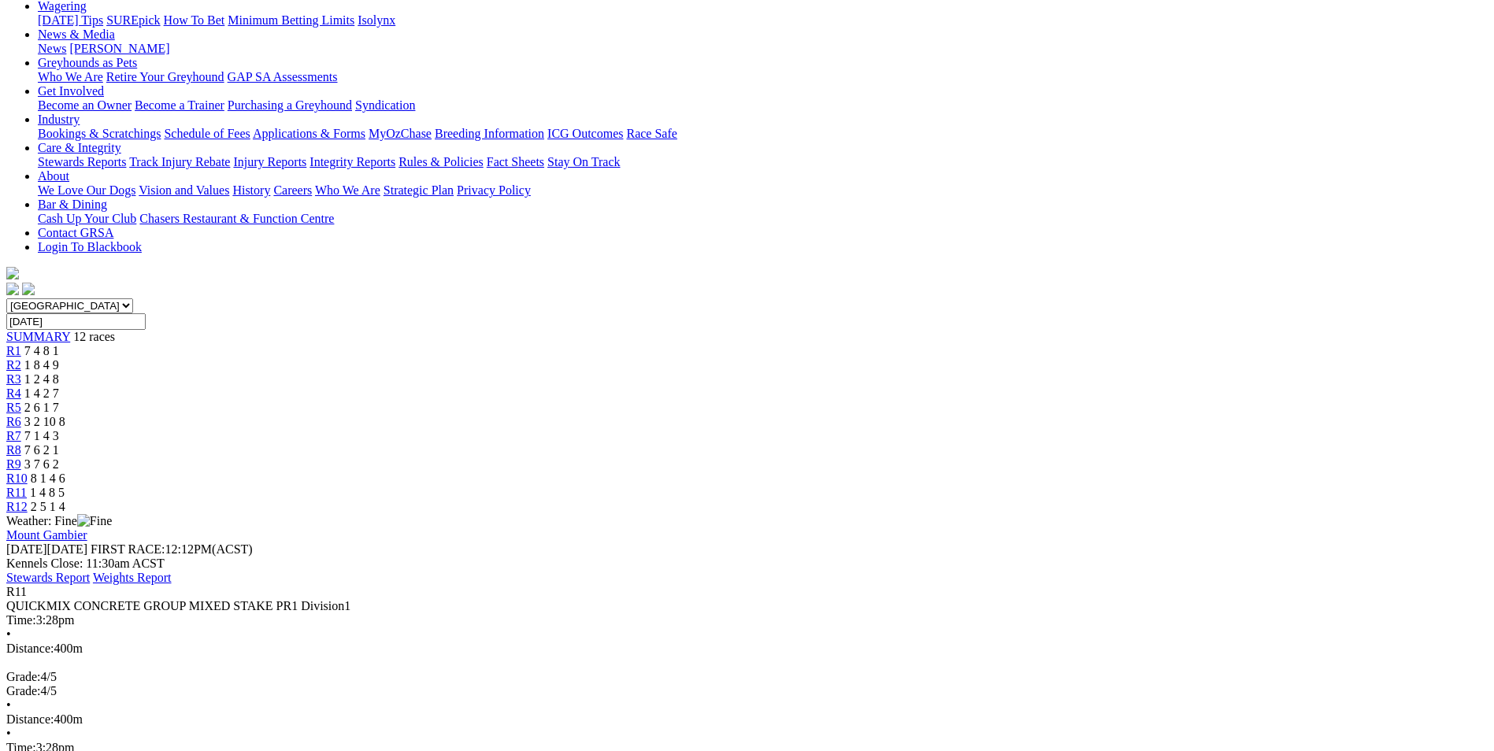
scroll to position [236, 0]
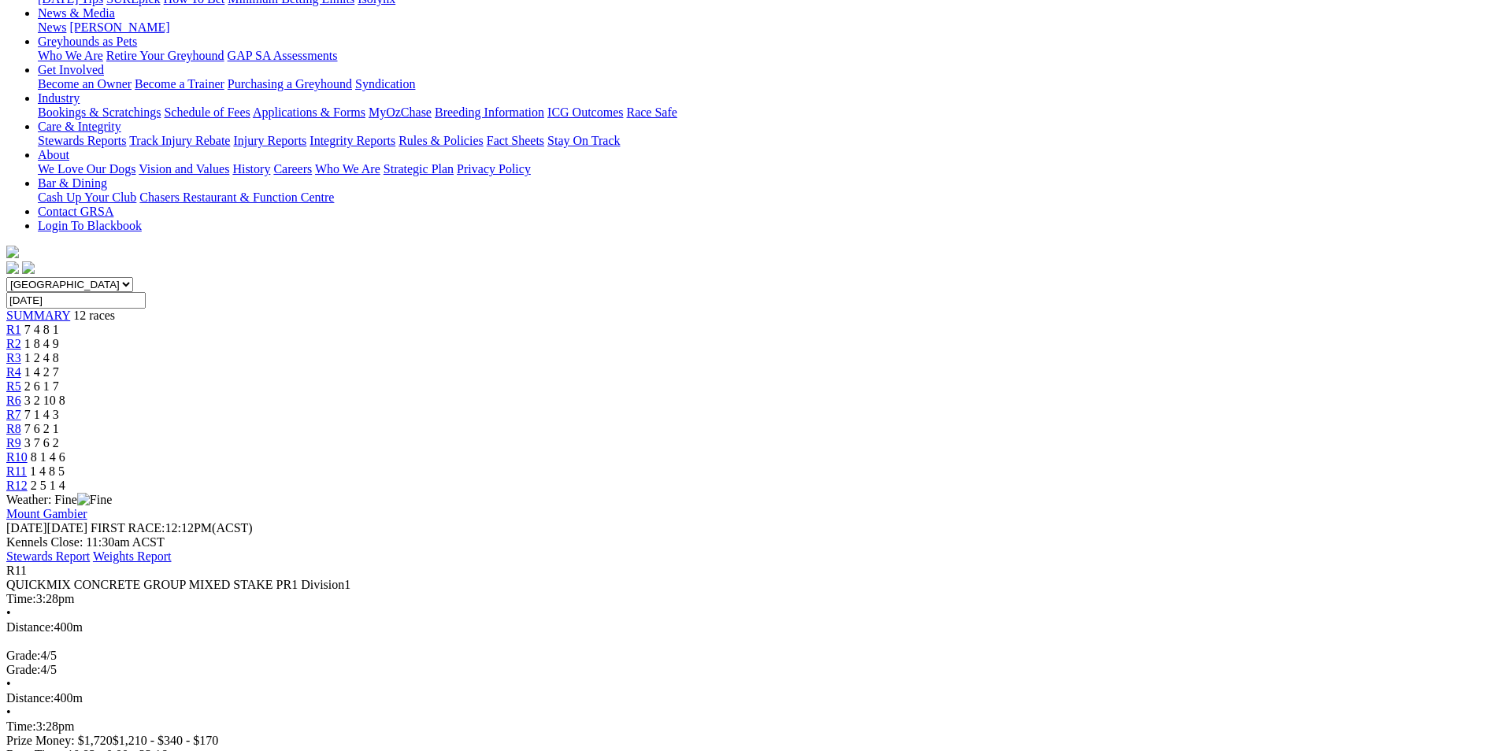
click at [28, 479] on span "R12" at bounding box center [16, 485] width 21 height 13
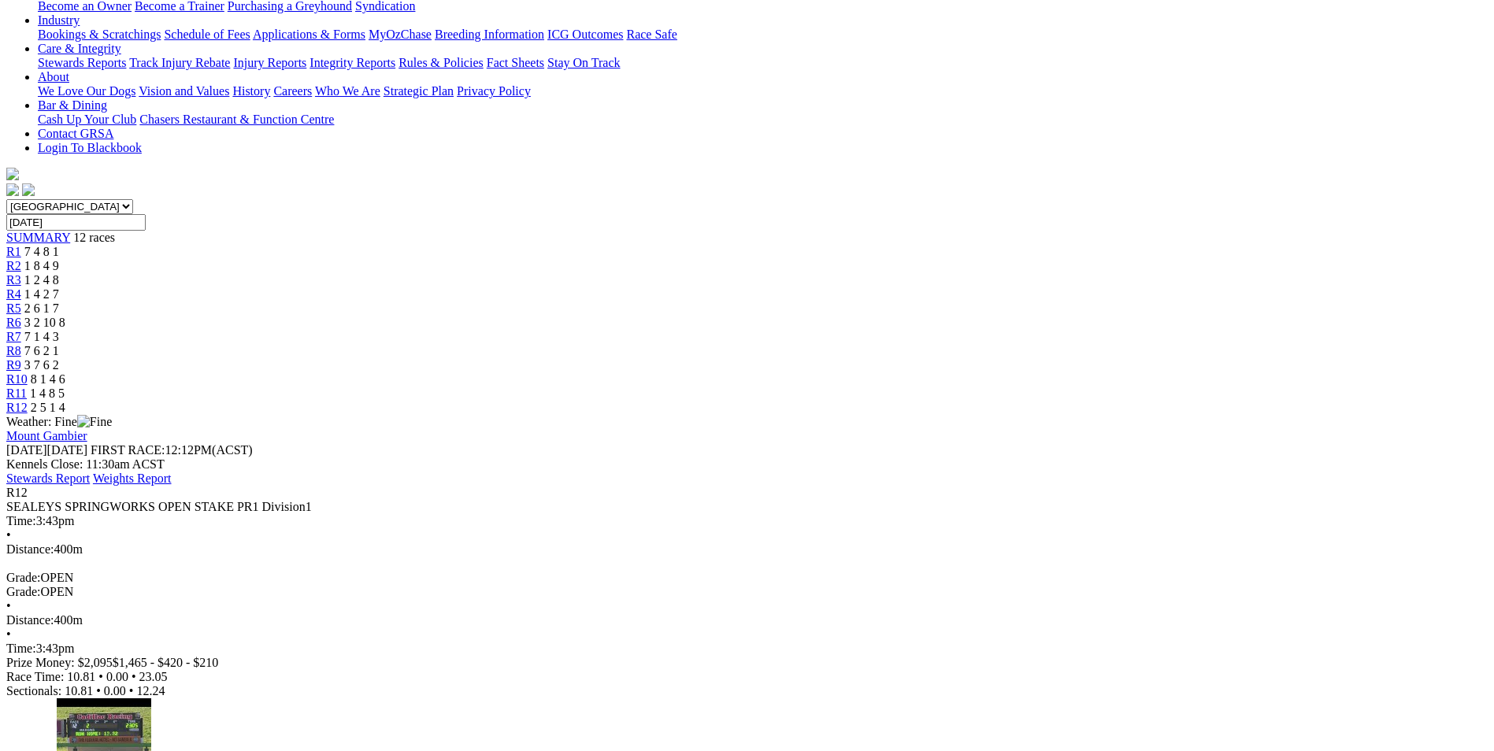
scroll to position [315, 0]
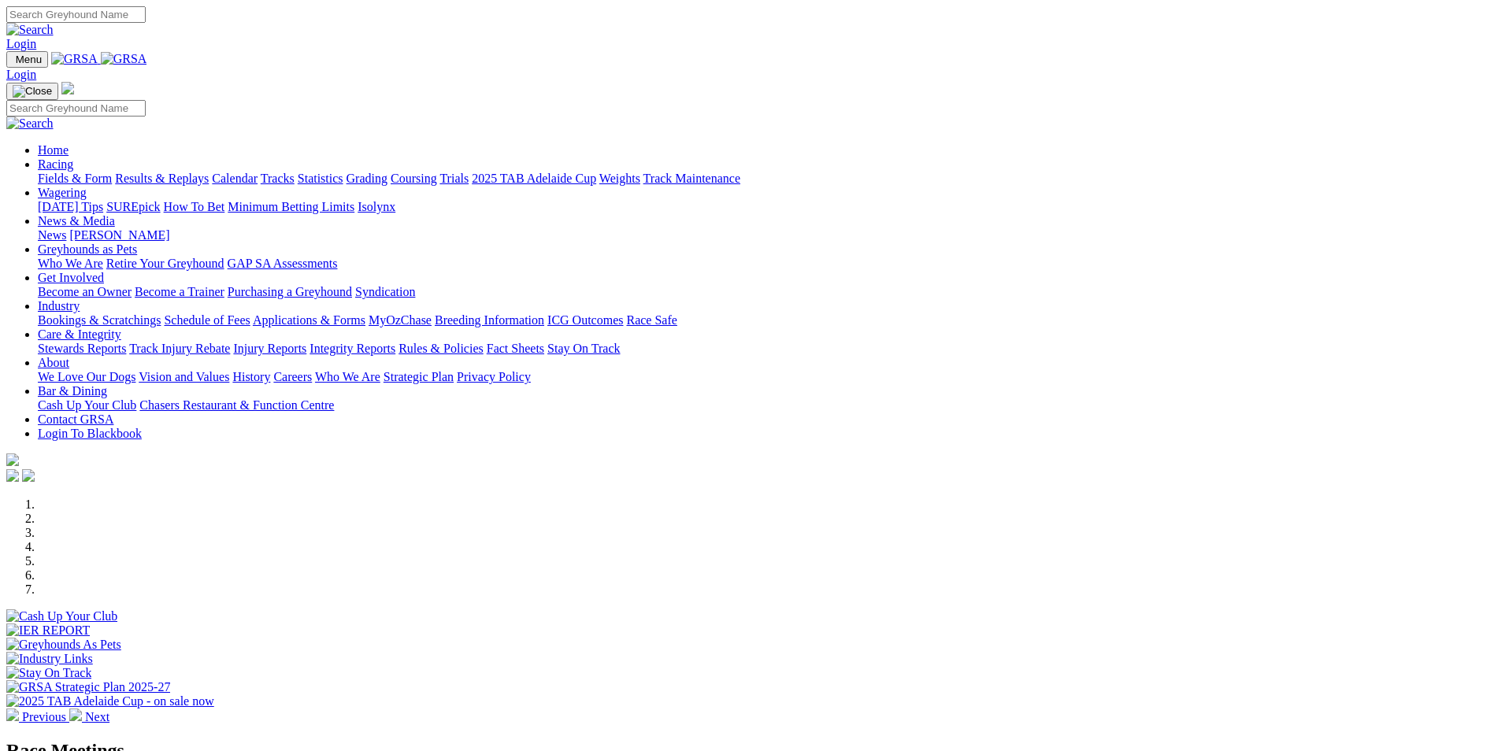
drag, startPoint x: 0, startPoint y: 0, endPoint x: 432, endPoint y: 60, distance: 435.7
click at [73, 157] on link "Racing" at bounding box center [55, 163] width 35 height 13
click at [257, 172] on link "Calendar" at bounding box center [235, 178] width 46 height 13
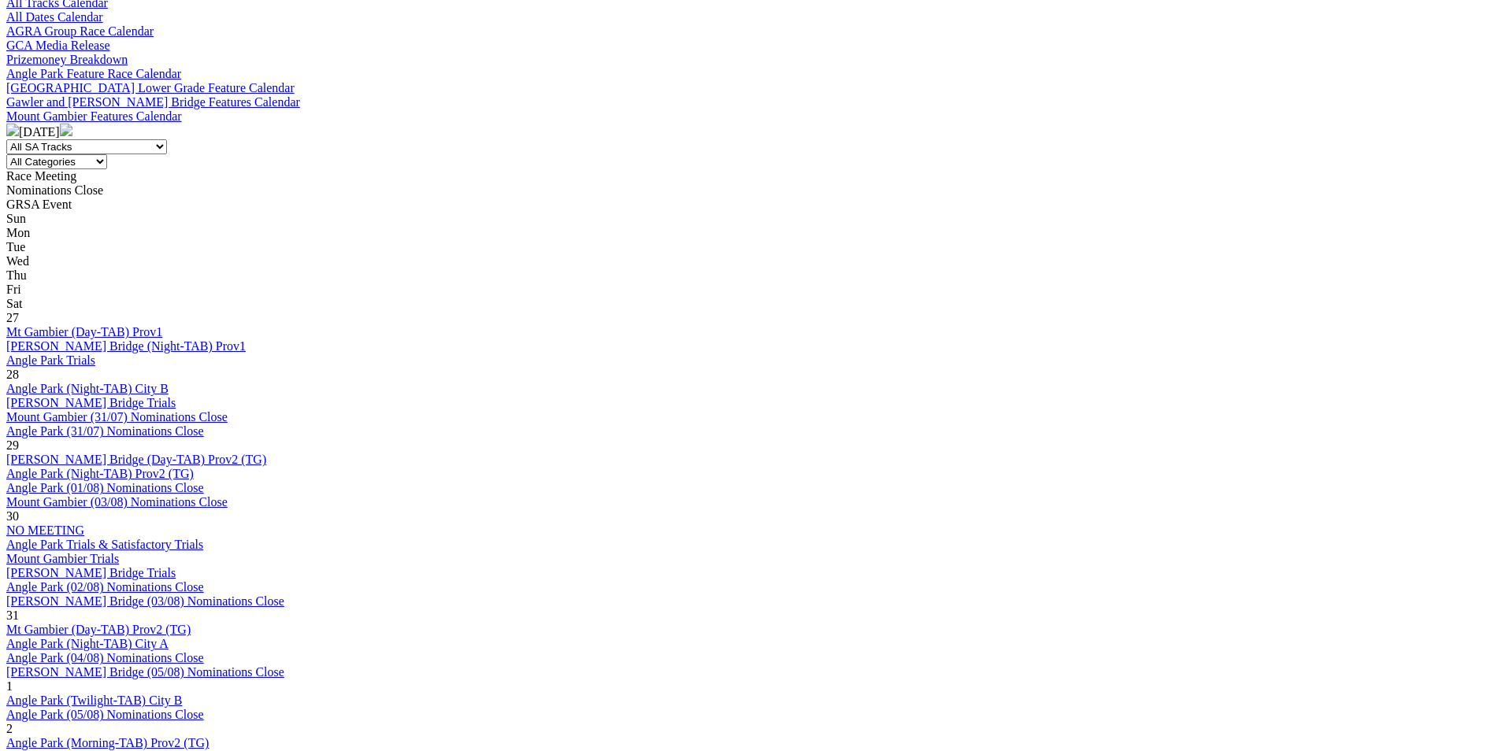
scroll to position [709, 0]
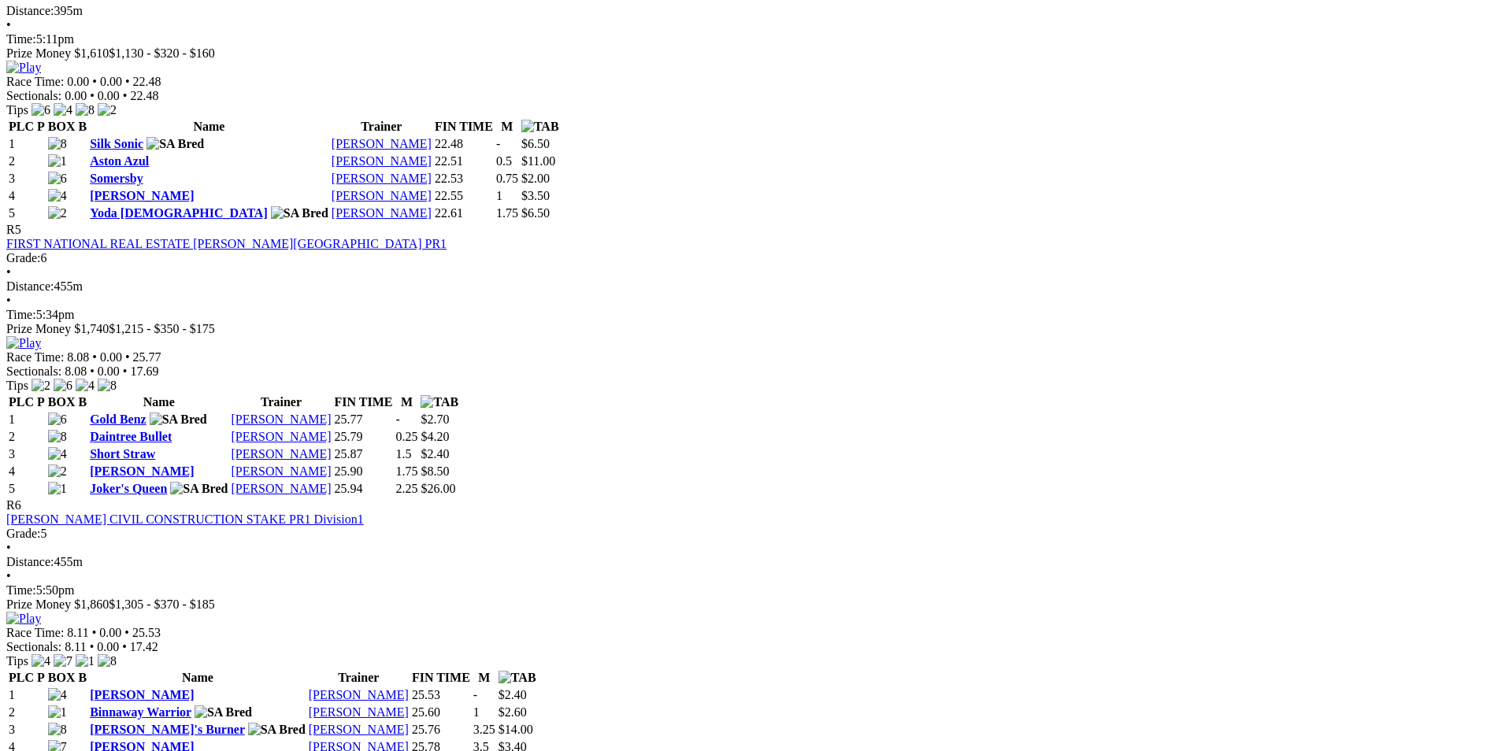
scroll to position [1811, 0]
